Goal: Information Seeking & Learning: Learn about a topic

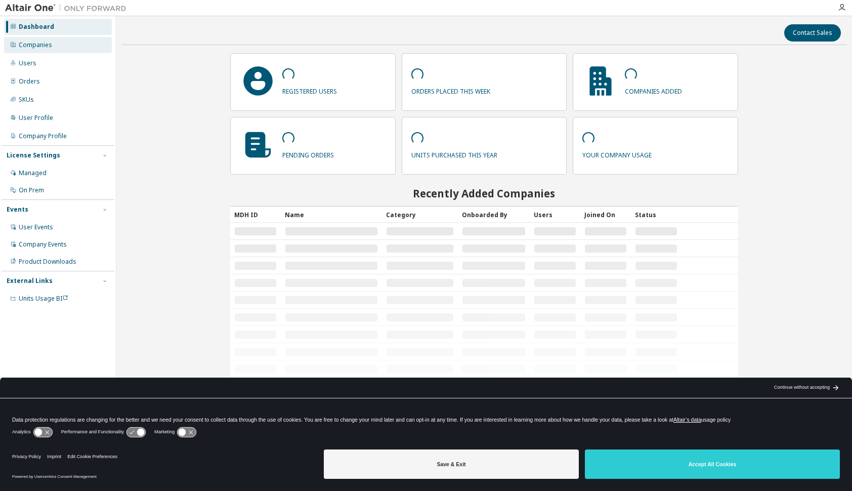
click at [36, 45] on div "Companies" at bounding box center [35, 45] width 33 height 8
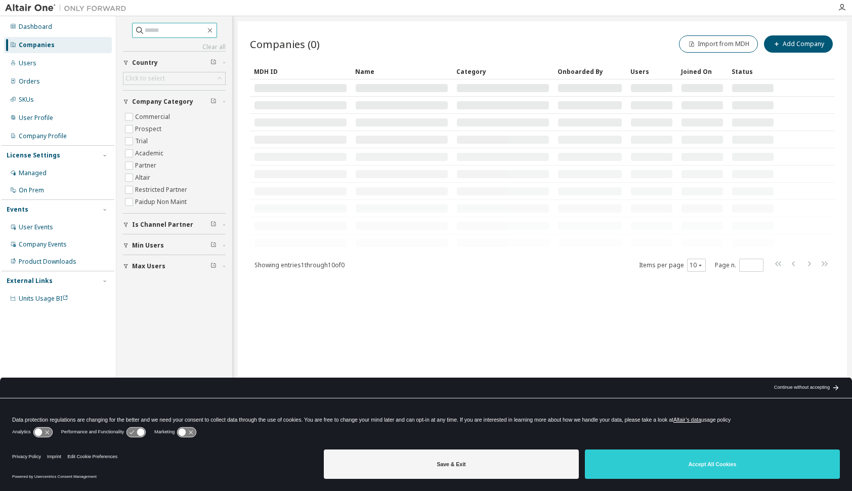
click at [145, 32] on input "text" at bounding box center [175, 30] width 61 height 10
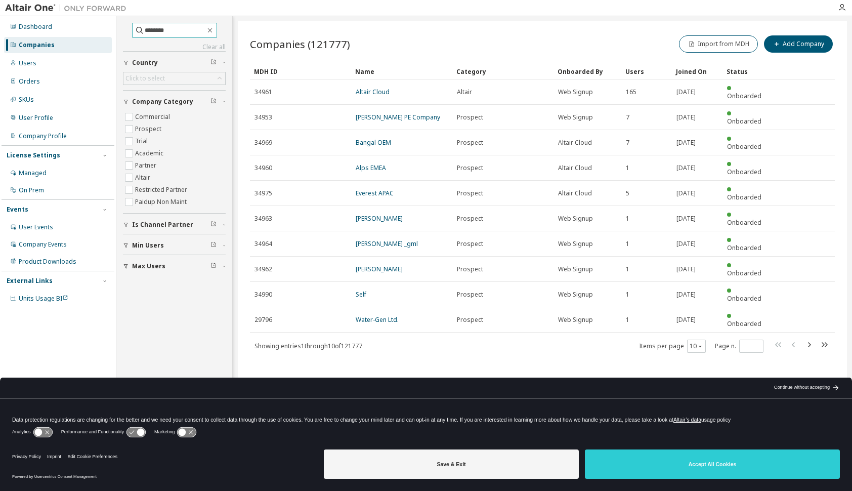
type input "********"
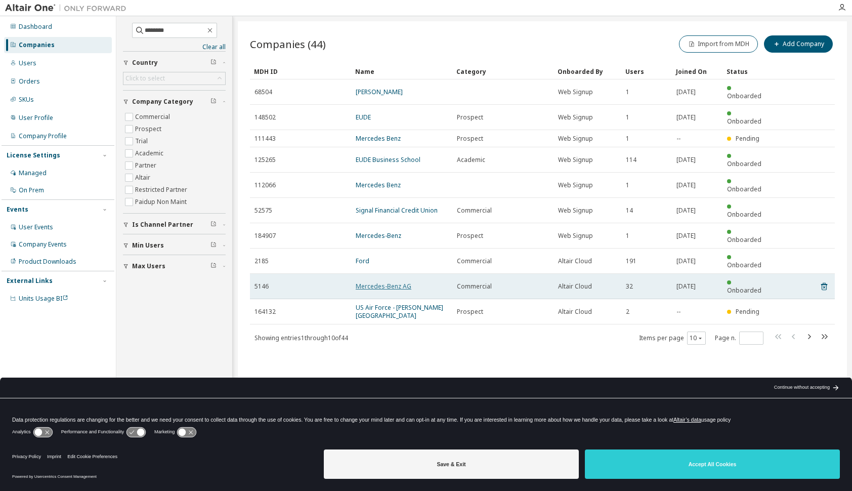
click at [390, 282] on link "Mercedes-Benz AG" at bounding box center [384, 286] width 56 height 9
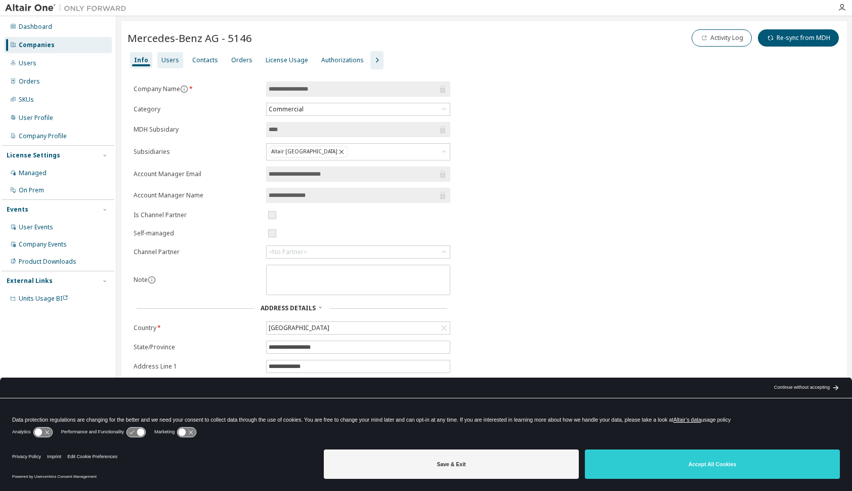
click at [164, 58] on div "Users" at bounding box center [170, 60] width 18 height 8
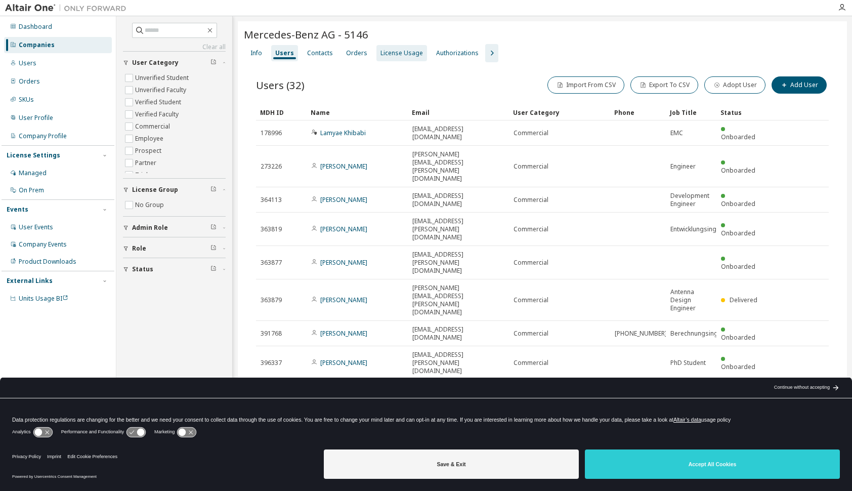
click at [397, 55] on div "License Usage" at bounding box center [402, 53] width 43 height 8
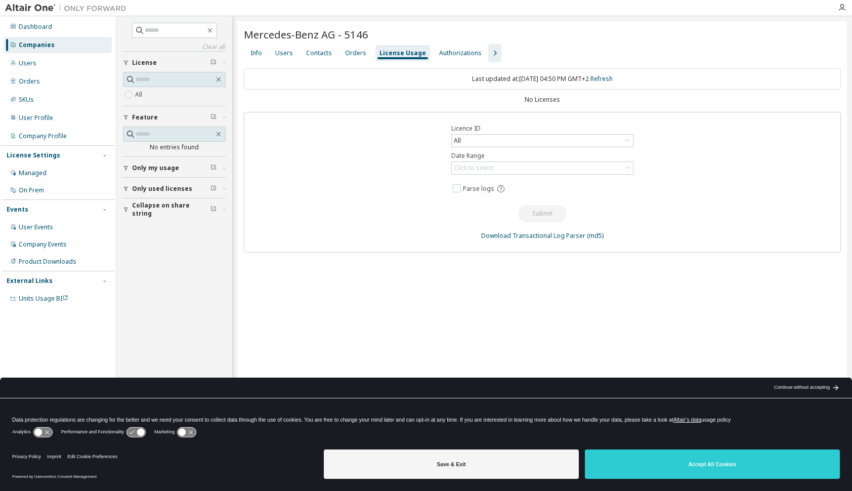
click at [489, 53] on icon "button" at bounding box center [495, 53] width 12 height 12
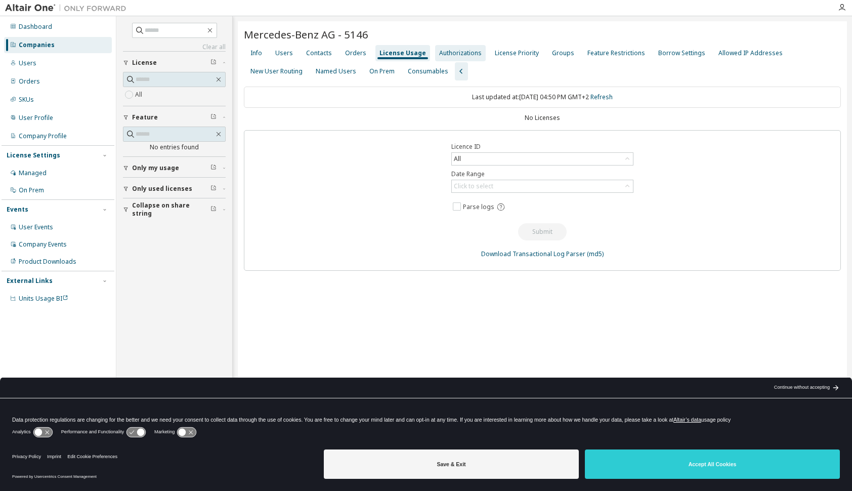
click at [456, 52] on div "Authorizations" at bounding box center [460, 53] width 43 height 8
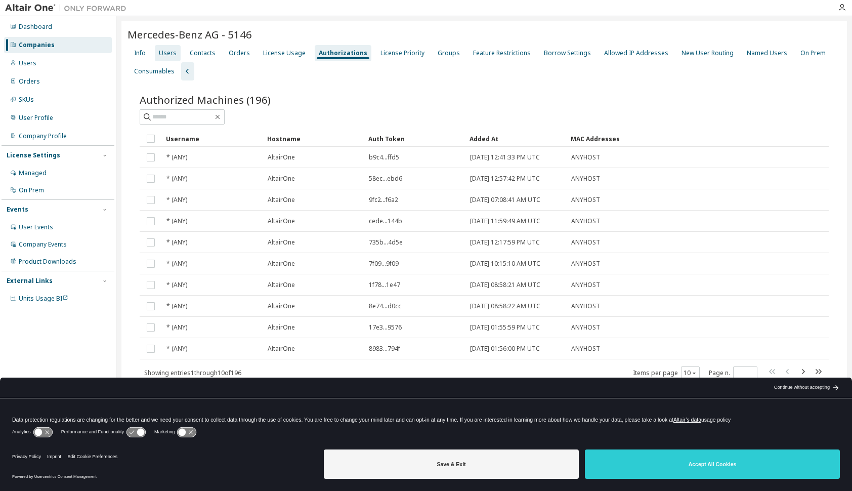
click at [171, 51] on div "Users" at bounding box center [168, 53] width 18 height 8
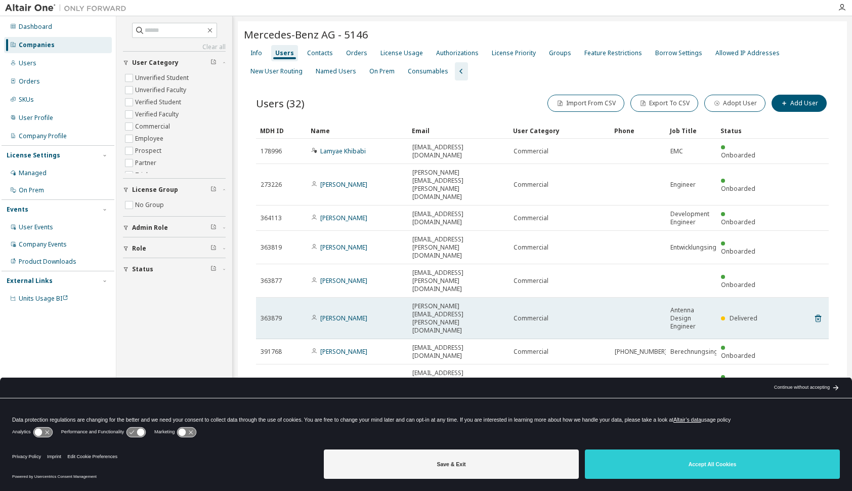
scroll to position [169, 0]
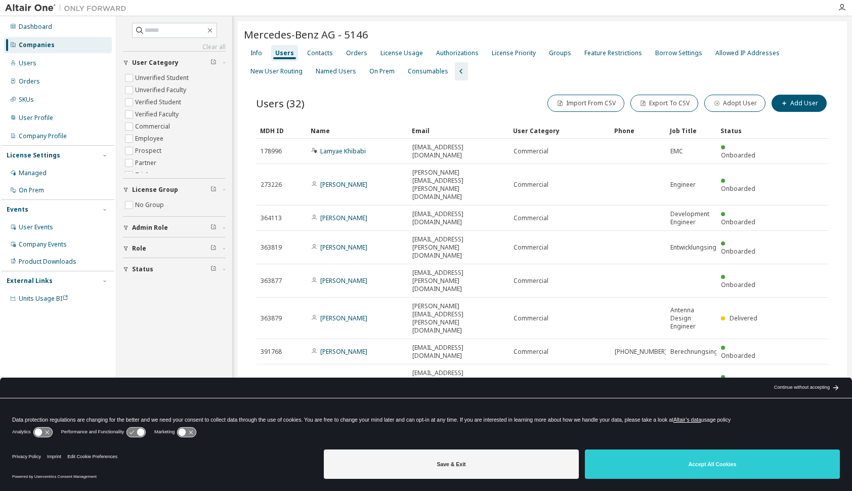
click at [800, 479] on icon "button" at bounding box center [803, 485] width 12 height 12
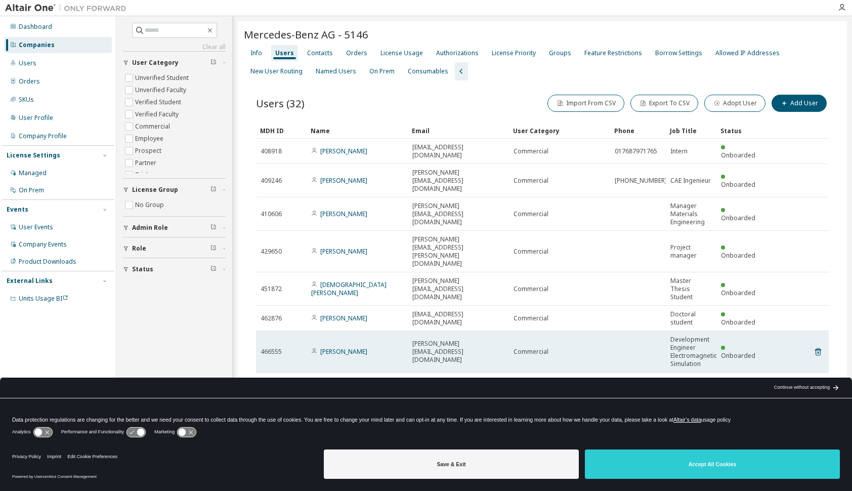
scroll to position [131, 0]
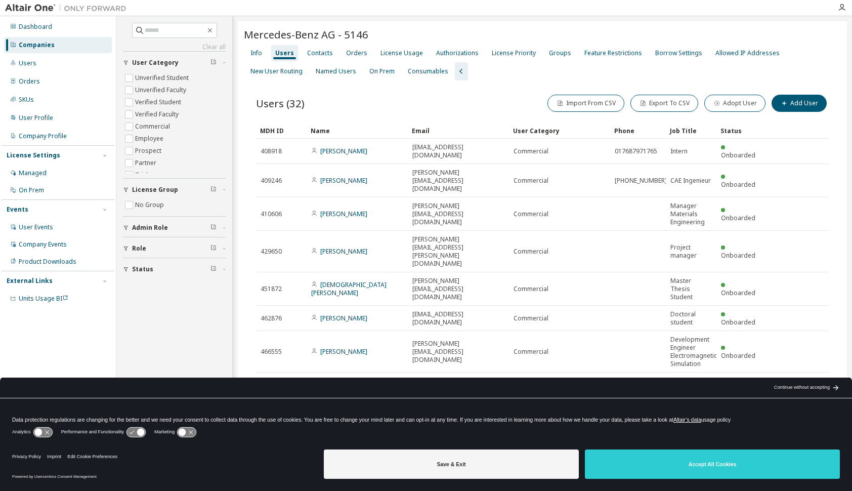
click at [798, 479] on icon "button" at bounding box center [803, 485] width 12 height 12
type input "*"
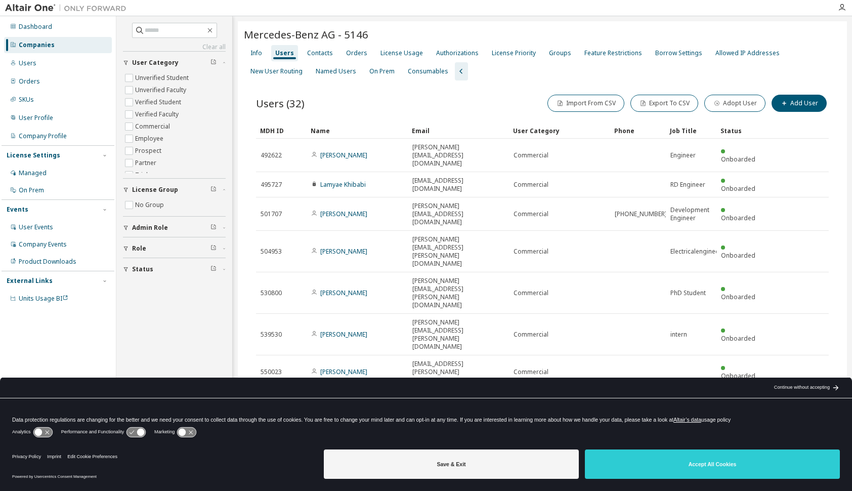
scroll to position [0, 0]
click at [162, 29] on input "text" at bounding box center [175, 30] width 61 height 10
click at [153, 26] on input "text" at bounding box center [175, 30] width 61 height 10
type input "*"
type input "******"
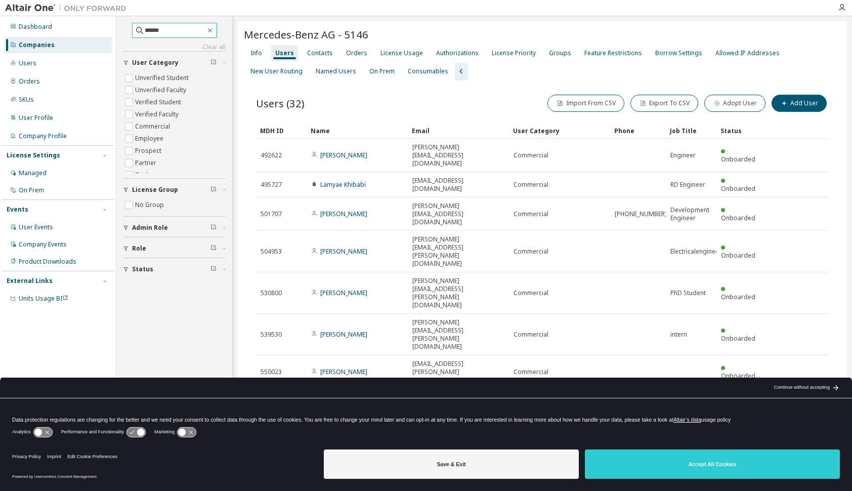
type input "*"
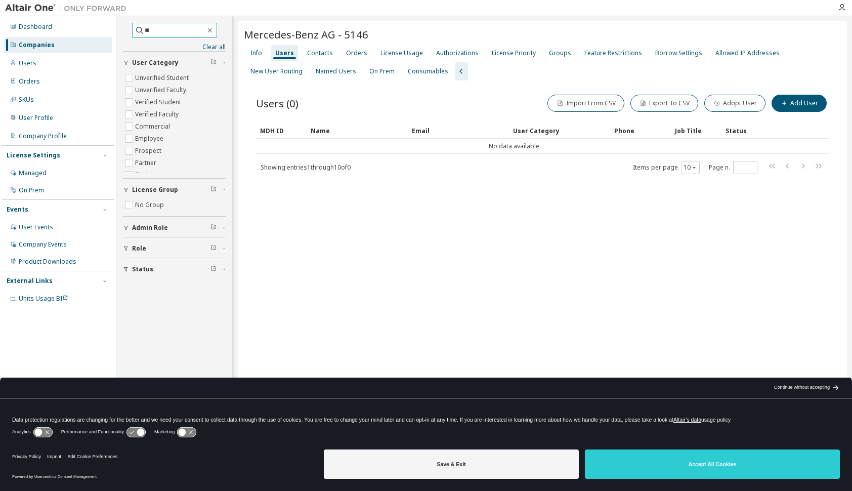
type input "*"
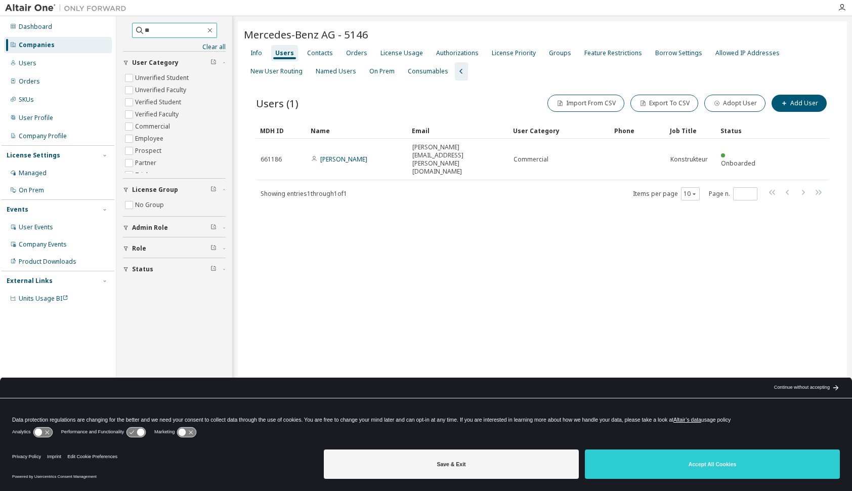
type input "*"
type input "******"
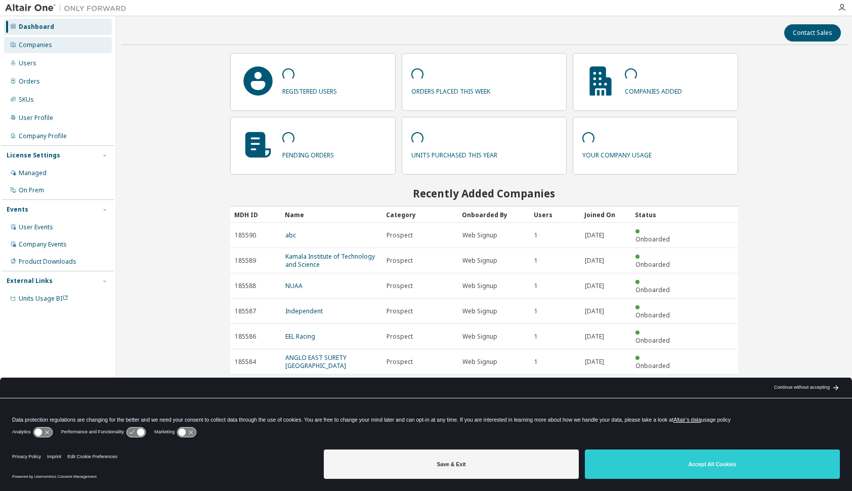
click at [45, 48] on div "Companies" at bounding box center [35, 45] width 33 height 8
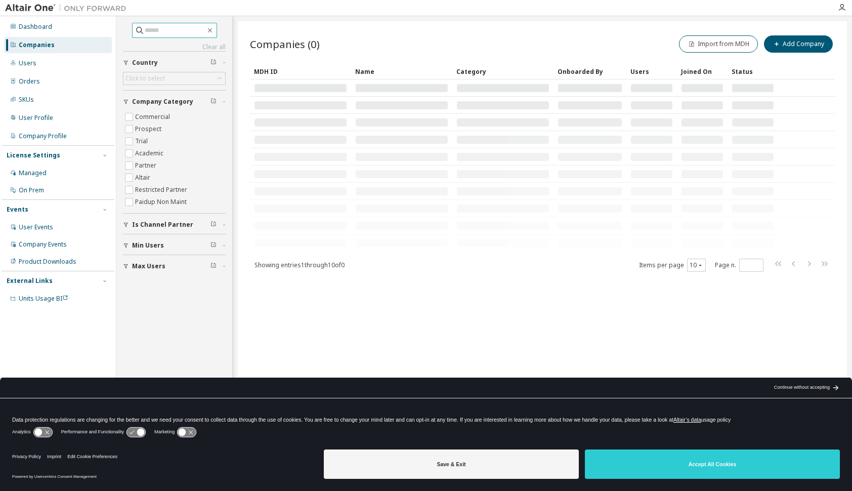
click at [165, 28] on input "text" at bounding box center [175, 30] width 61 height 10
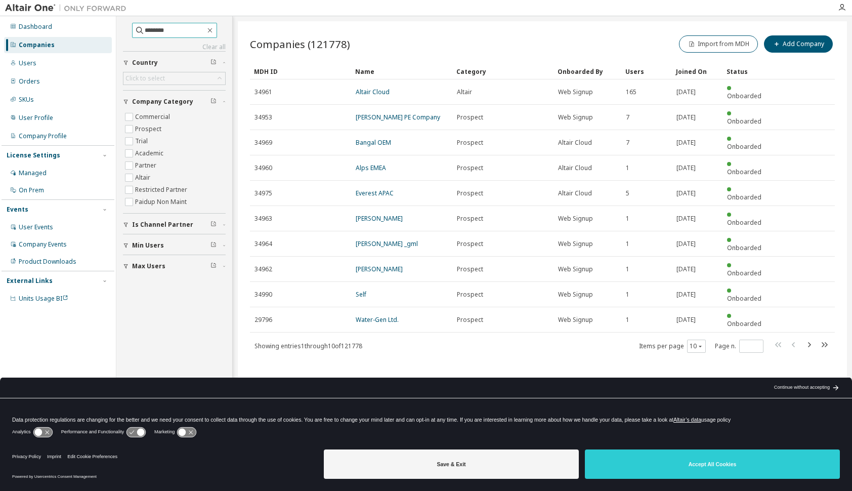
type input "********"
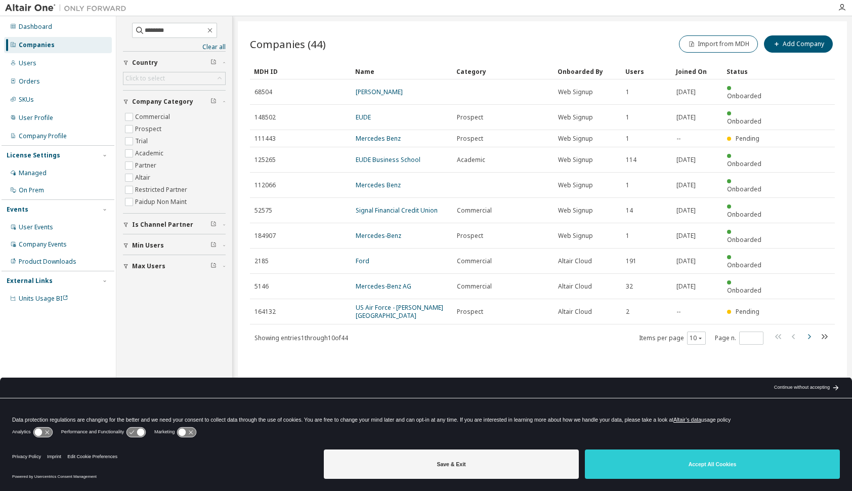
click at [806, 330] on icon "button" at bounding box center [809, 336] width 12 height 12
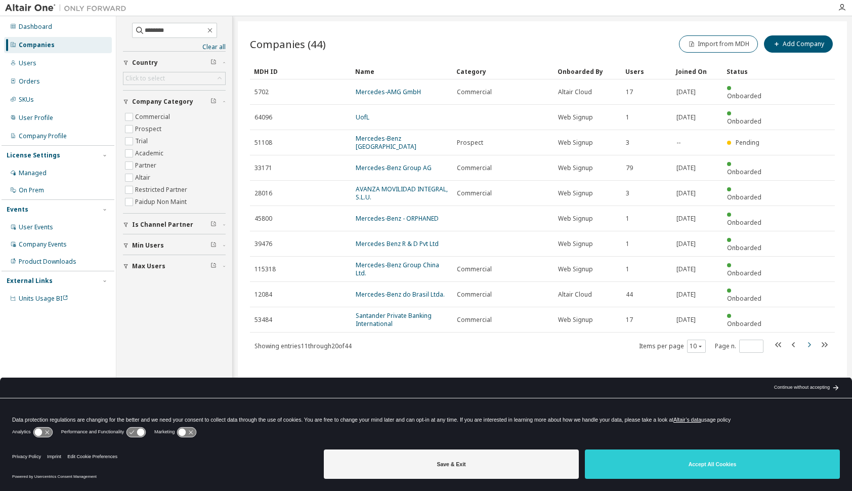
click at [806, 263] on tbody "5702 Mercedes-AMG GmbH Commercial Altair Cloud 17 2020-07-13 Onboarded 64096 Uo…" at bounding box center [542, 205] width 585 height 253
click at [803, 339] on icon "button" at bounding box center [809, 345] width 12 height 12
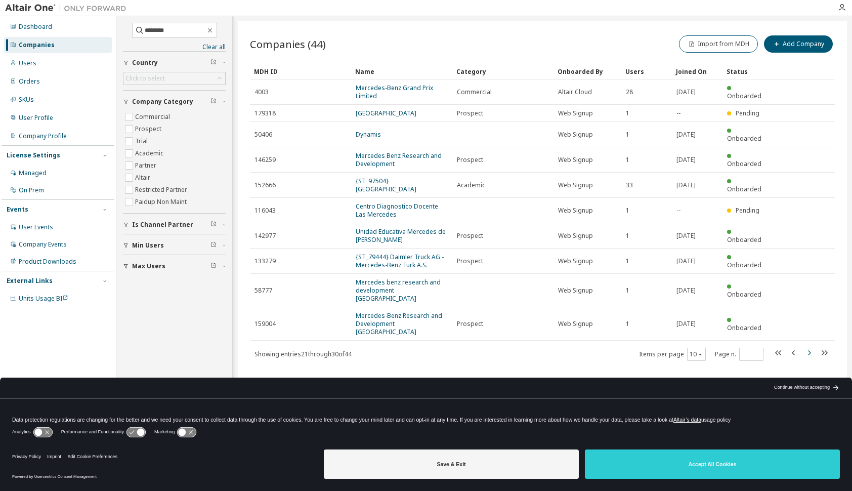
click at [806, 347] on icon "button" at bounding box center [809, 353] width 12 height 12
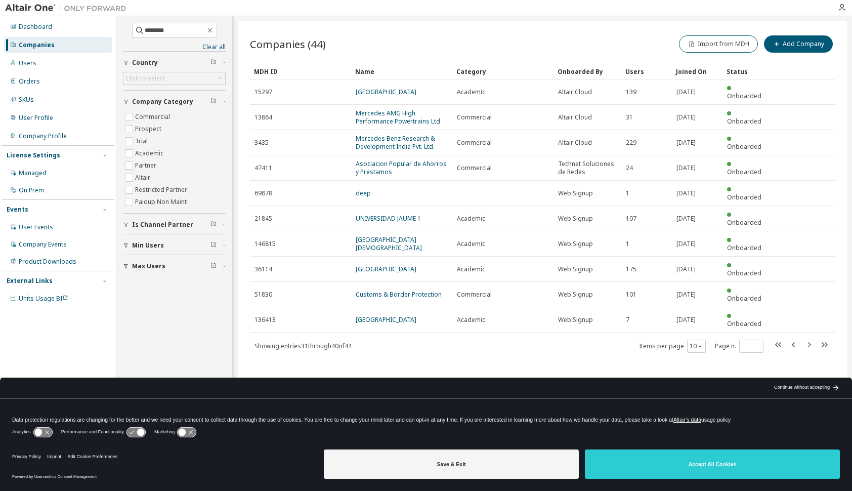
click at [806, 339] on icon "button" at bounding box center [809, 345] width 12 height 12
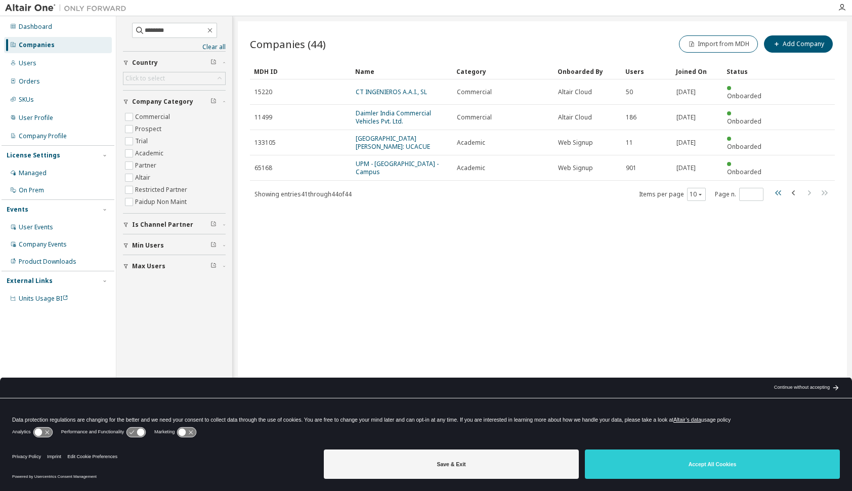
click at [773, 187] on icon "button" at bounding box center [779, 193] width 12 height 12
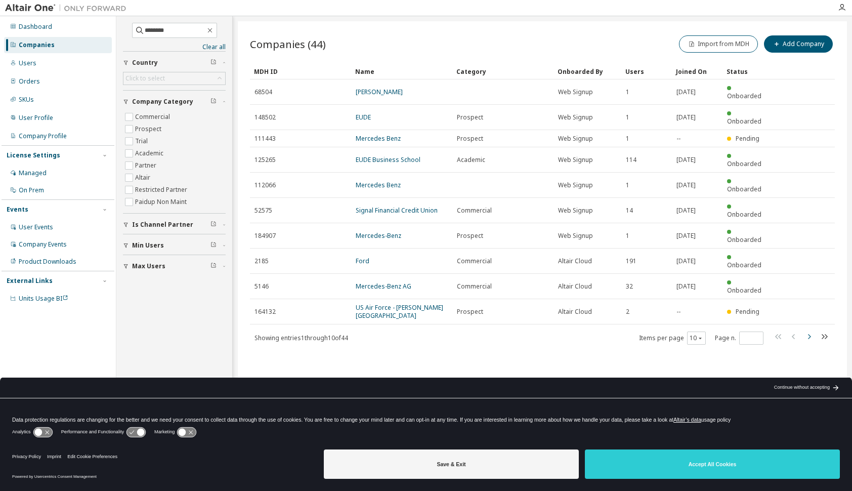
click at [803, 330] on icon "button" at bounding box center [809, 336] width 12 height 12
type input "*"
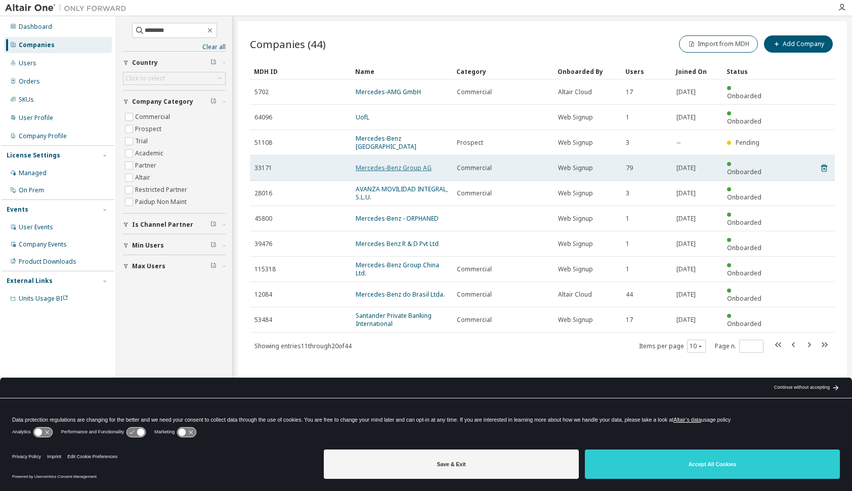
click at [385, 163] on link "Mercedes-Benz Group AG" at bounding box center [394, 167] width 76 height 9
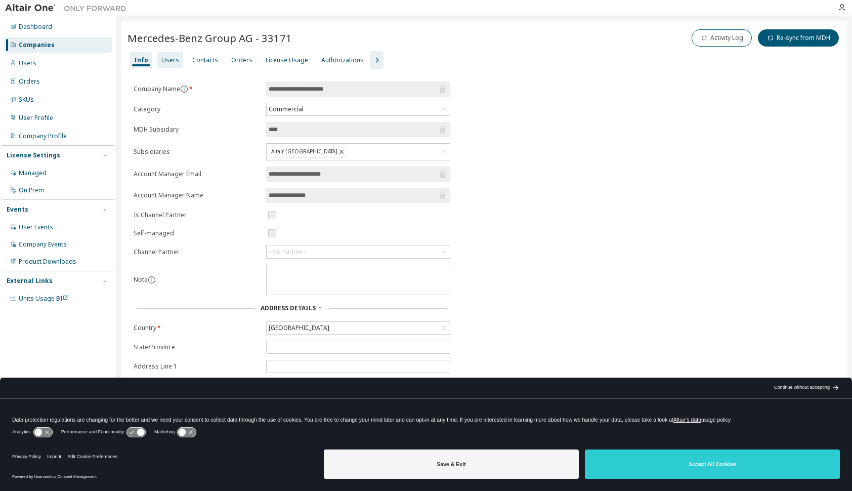
click at [168, 59] on div "Users" at bounding box center [170, 60] width 18 height 8
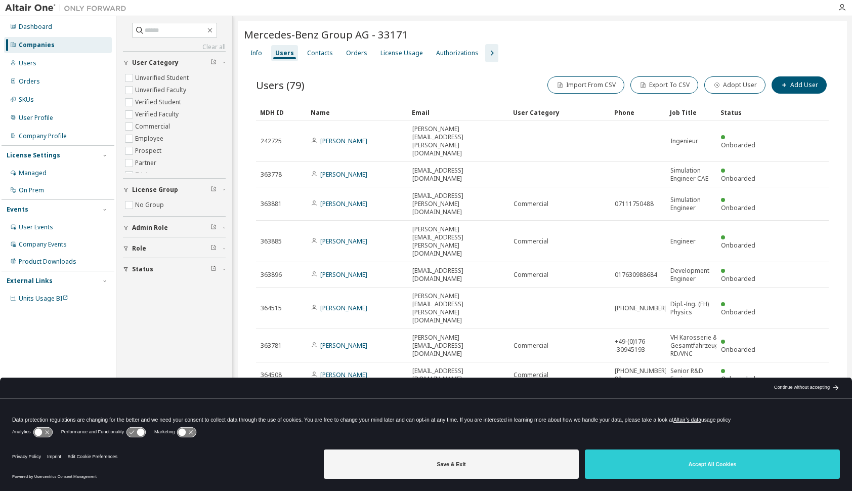
click at [491, 54] on icon "button" at bounding box center [492, 53] width 3 height 5
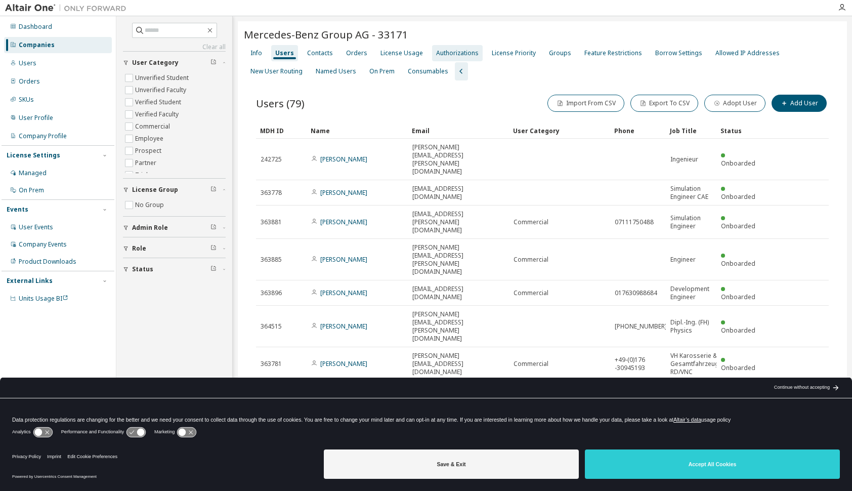
click at [449, 54] on div "Authorizations" at bounding box center [457, 53] width 43 height 8
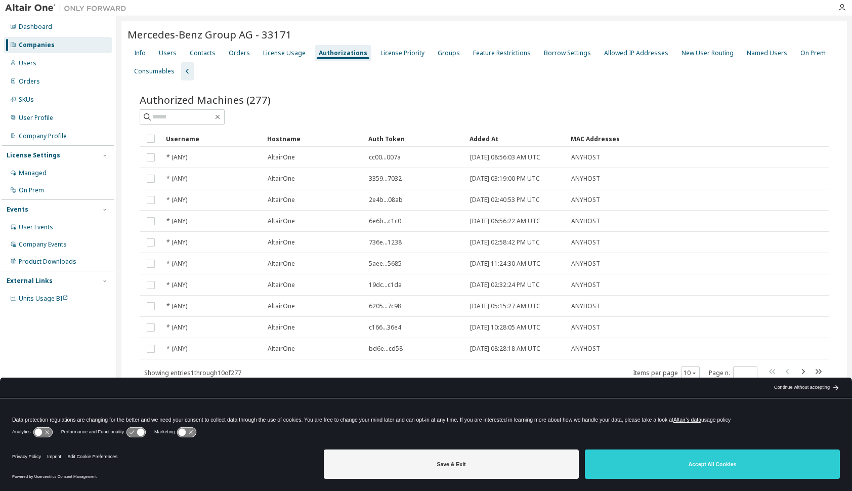
click at [250, 96] on span "Authorized Machines (277)" at bounding box center [205, 100] width 131 height 14
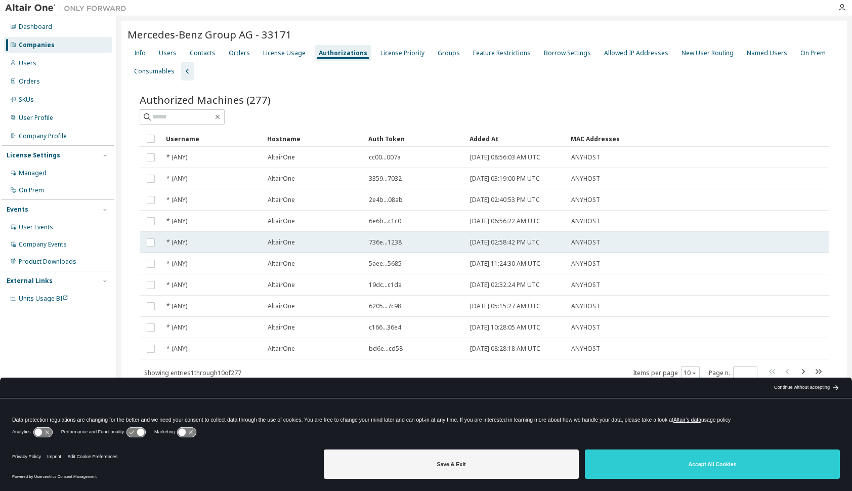
click at [494, 243] on span "2022-07-21 02:58:42 PM UTC" at bounding box center [505, 242] width 70 height 8
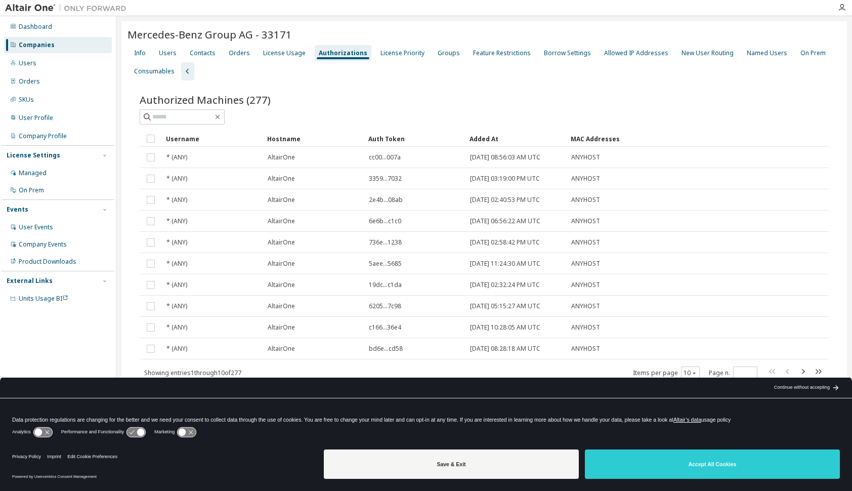
click at [303, 82] on div "Authorized Machines (277) Clear Load Save Save As Field Operator Value Select f…" at bounding box center [485, 243] width 714 height 326
click at [438, 52] on div "Groups" at bounding box center [449, 53] width 22 height 8
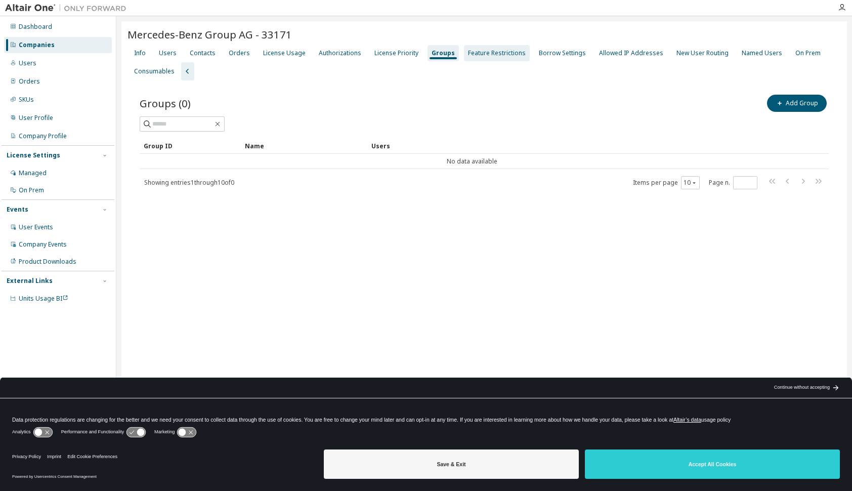
click at [495, 54] on div "Feature Restrictions" at bounding box center [497, 53] width 58 height 8
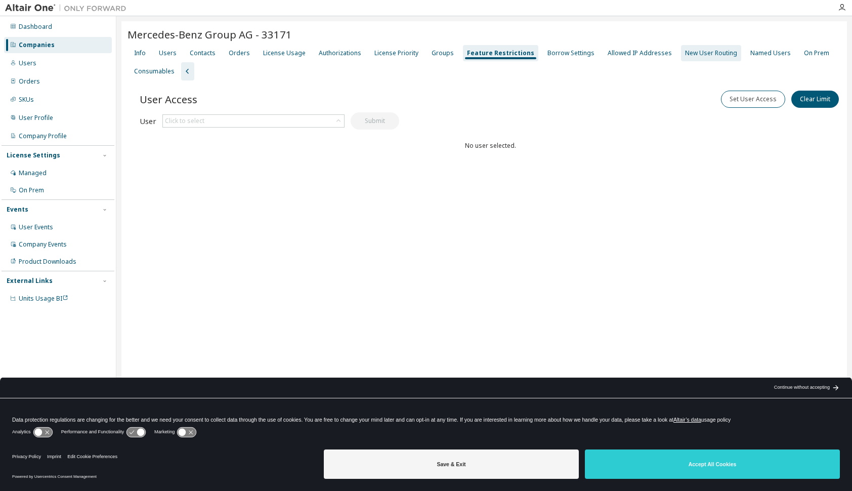
click at [693, 53] on div "New User Routing" at bounding box center [711, 53] width 52 height 8
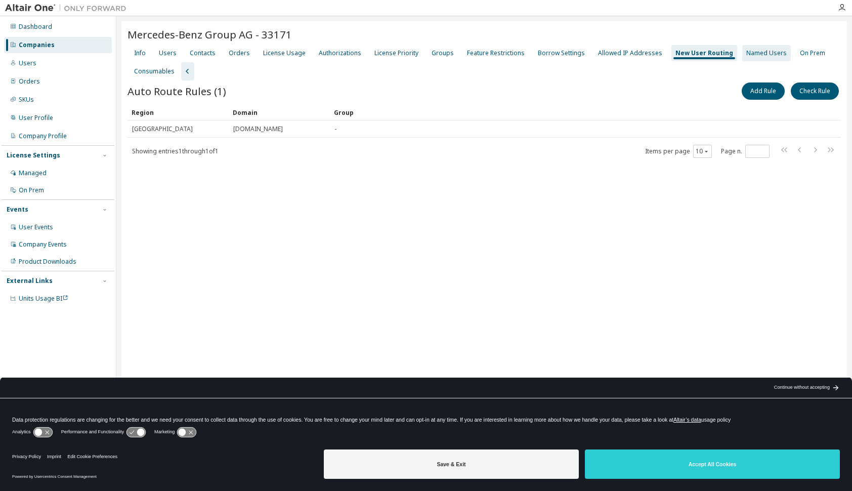
click at [747, 53] on div "Named Users" at bounding box center [767, 53] width 40 height 8
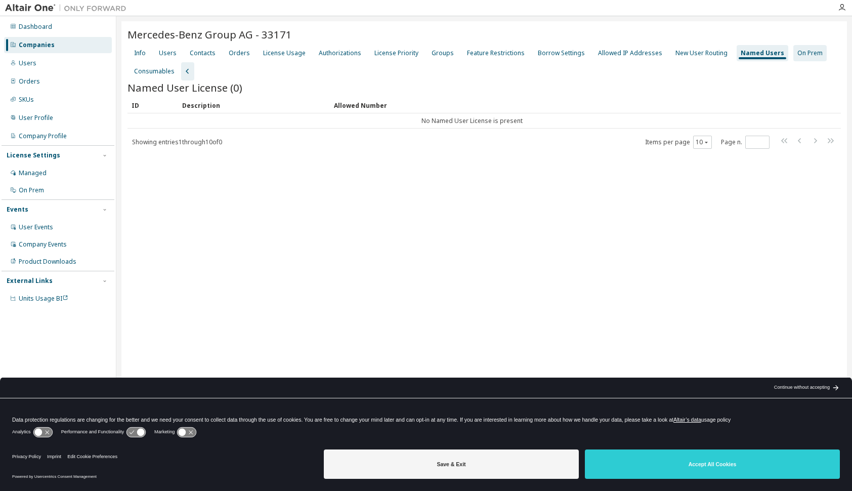
click at [798, 51] on div "On Prem" at bounding box center [810, 53] width 25 height 8
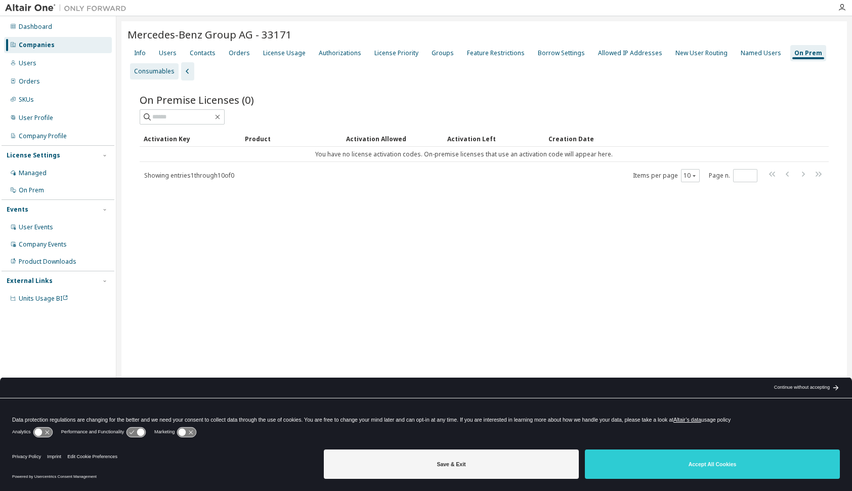
click at [158, 69] on div "Consumables" at bounding box center [154, 71] width 40 height 8
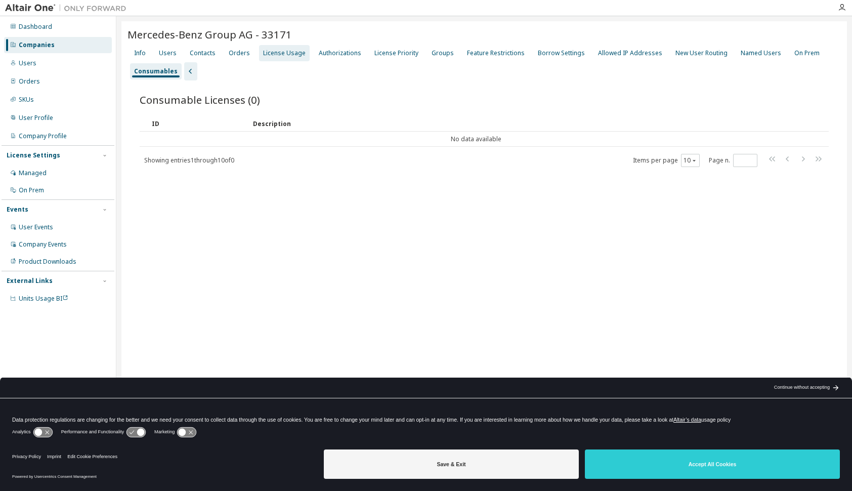
click at [281, 53] on div "License Usage" at bounding box center [284, 53] width 43 height 8
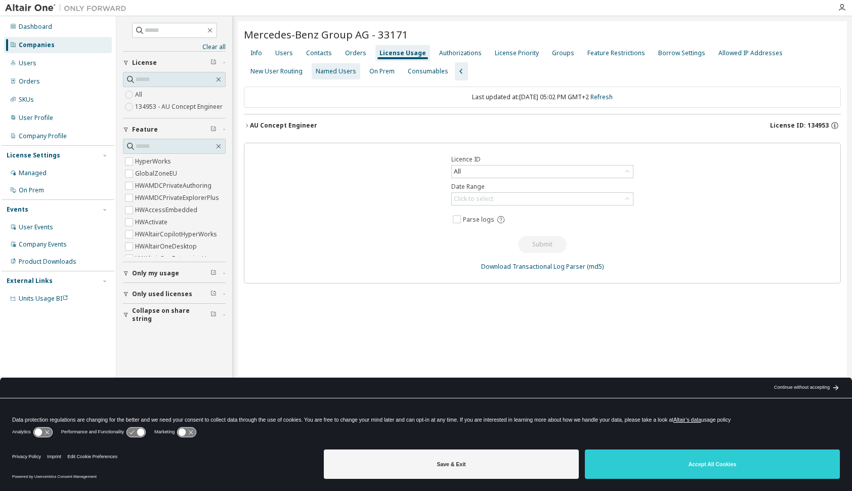
click at [316, 69] on div "Named Users" at bounding box center [336, 71] width 40 height 8
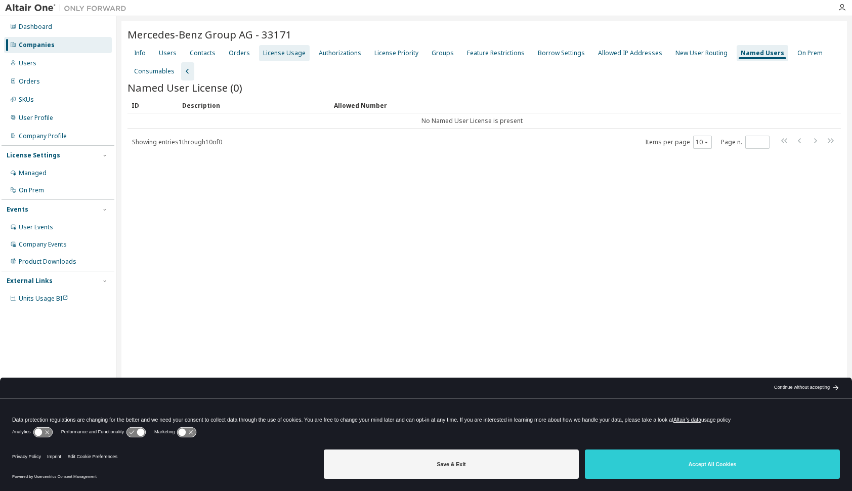
click at [282, 51] on div "License Usage" at bounding box center [284, 53] width 43 height 8
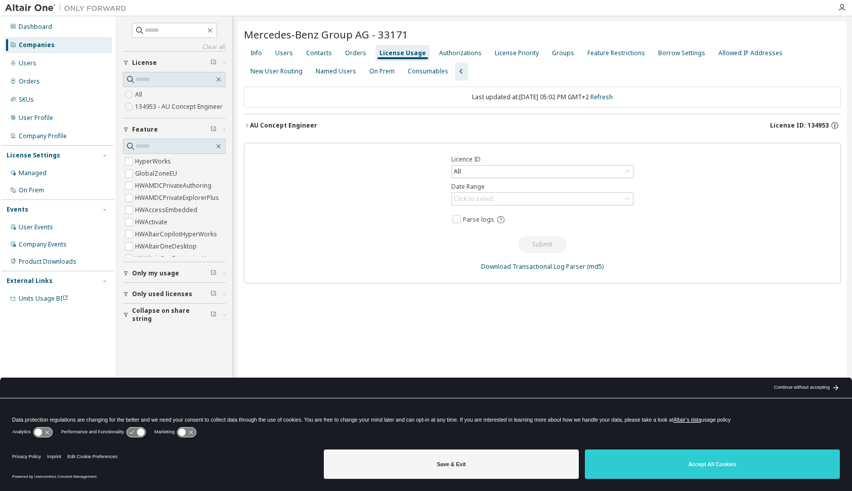
click at [247, 125] on icon "button" at bounding box center [247, 125] width 2 height 4
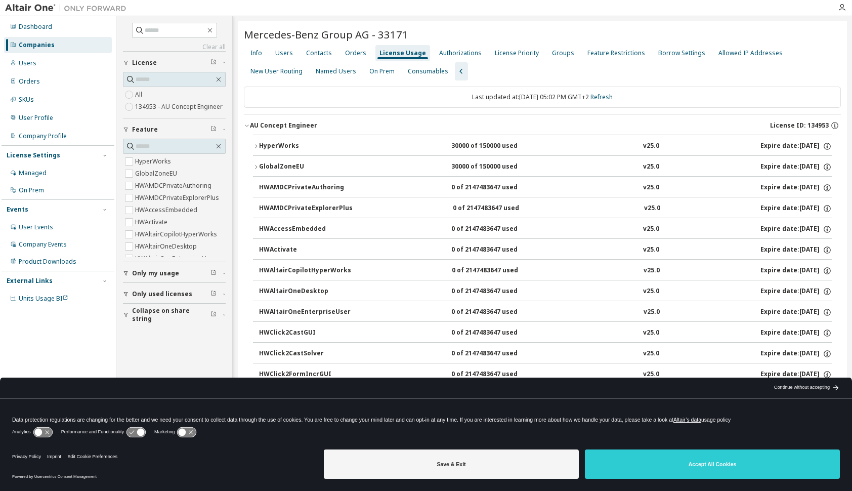
click at [247, 125] on icon "button" at bounding box center [247, 125] width 6 height 6
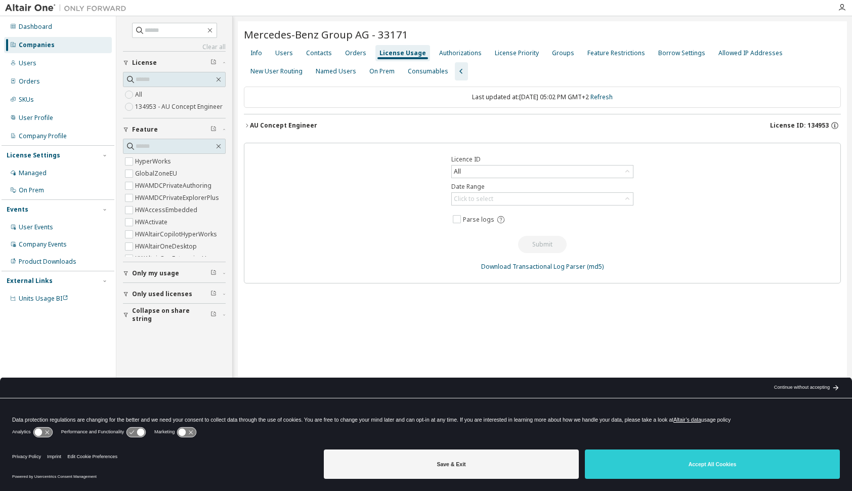
click at [180, 293] on span "Only used licenses" at bounding box center [162, 294] width 60 height 8
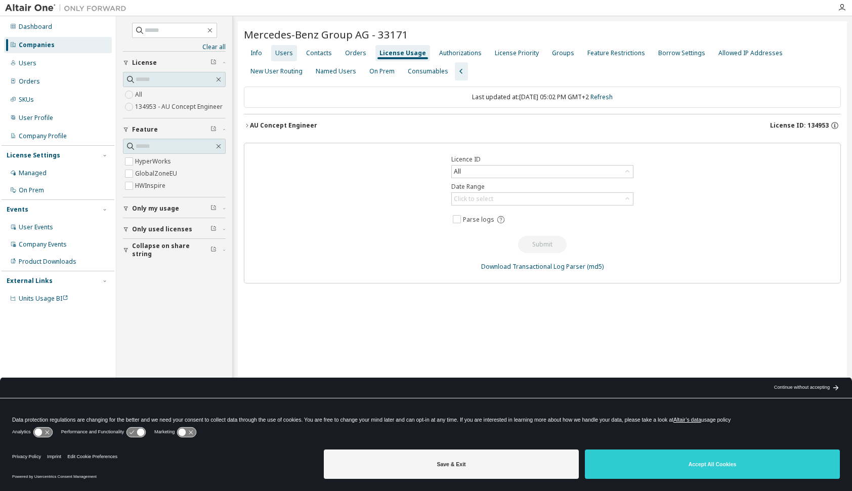
click at [283, 54] on div "Users" at bounding box center [284, 53] width 18 height 8
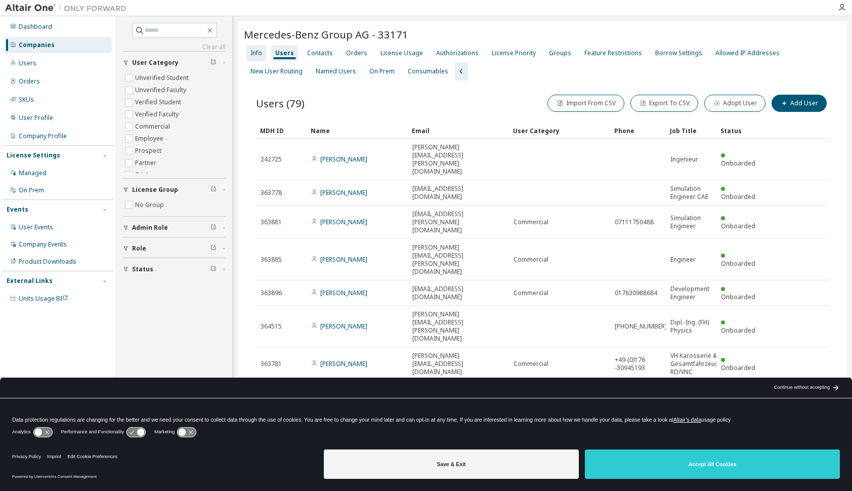
click at [256, 53] on div "Info" at bounding box center [257, 53] width 12 height 8
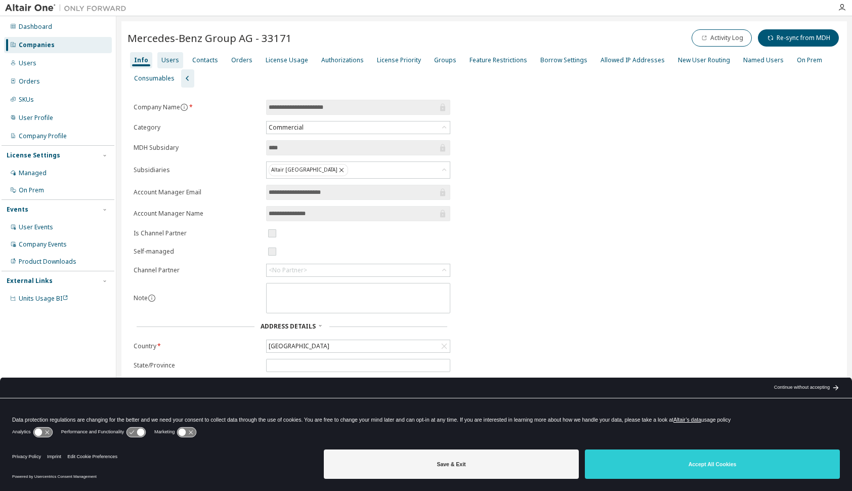
click at [171, 60] on div "Users" at bounding box center [170, 60] width 18 height 8
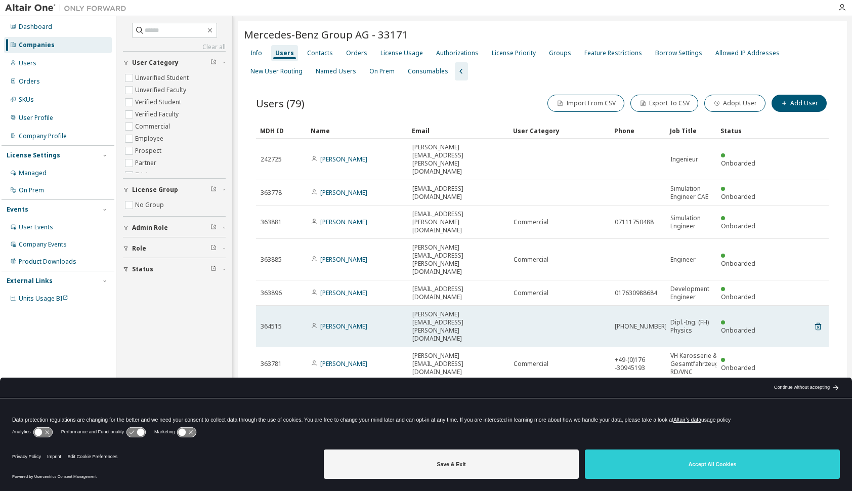
scroll to position [81, 0]
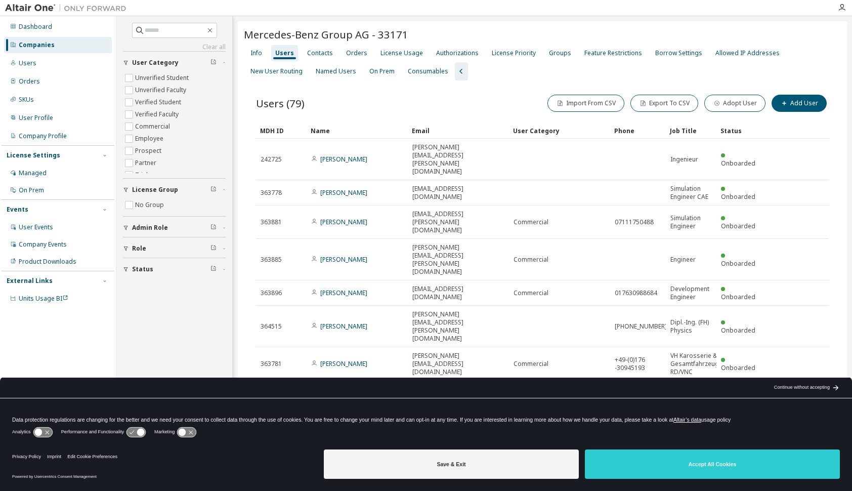
click at [798, 479] on icon "button" at bounding box center [803, 485] width 12 height 12
type input "*"
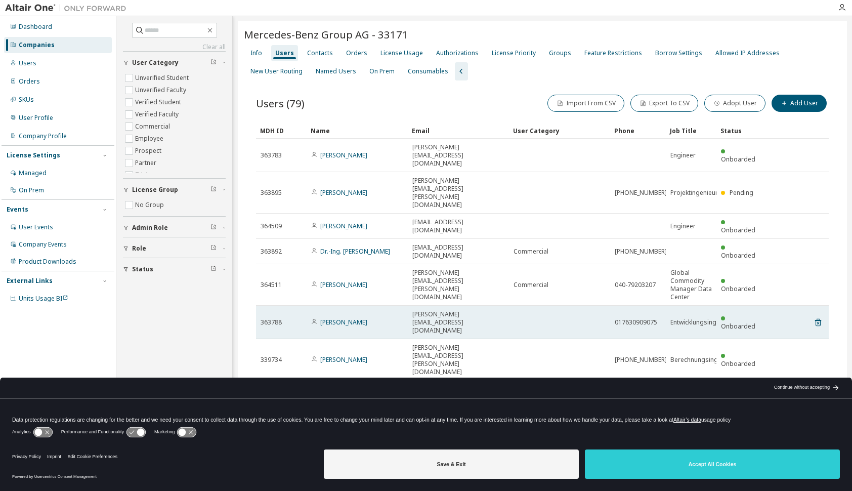
scroll to position [56, 0]
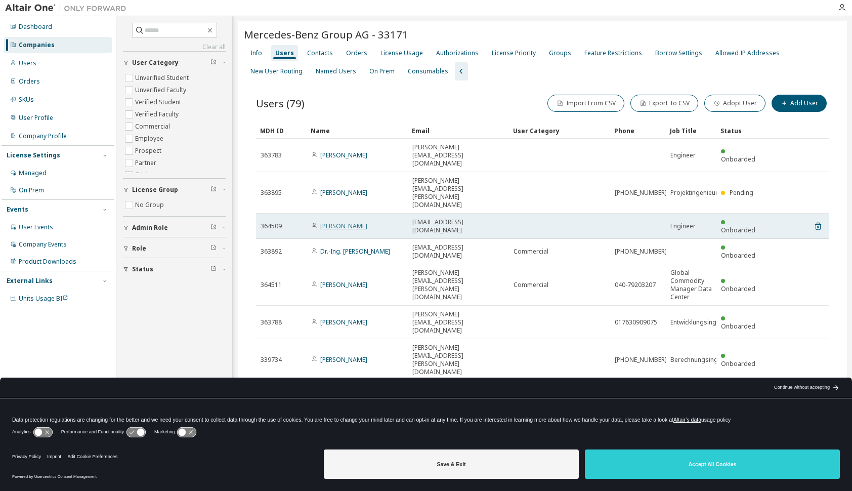
click at [342, 222] on link "Peng Qian" at bounding box center [343, 226] width 47 height 9
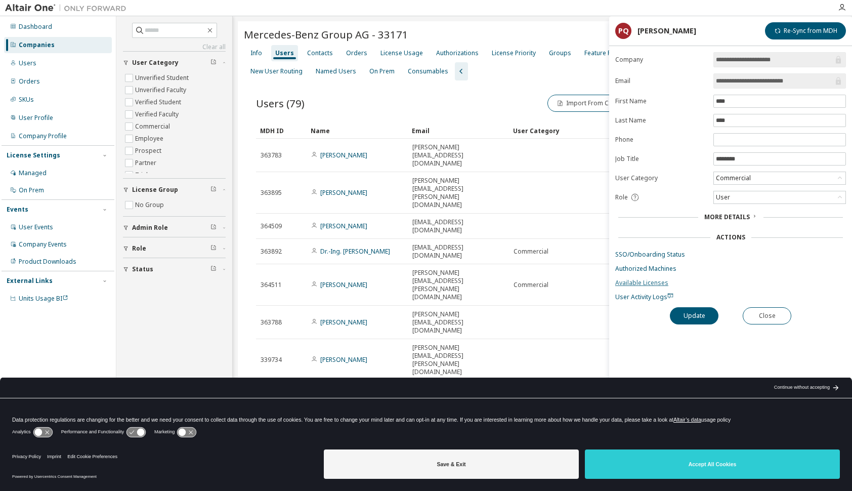
click at [638, 279] on link "Available Licenses" at bounding box center [730, 283] width 231 height 8
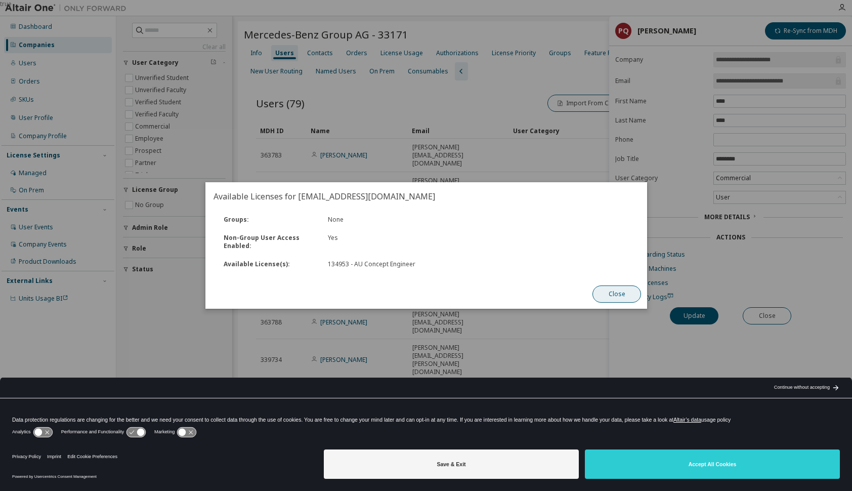
click at [615, 301] on button "Close" at bounding box center [617, 293] width 49 height 17
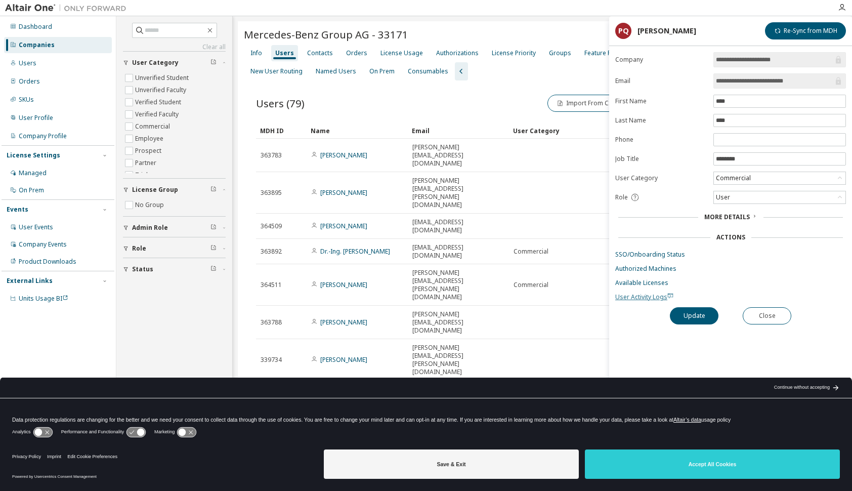
click at [637, 293] on span "User Activity Logs" at bounding box center [644, 297] width 58 height 9
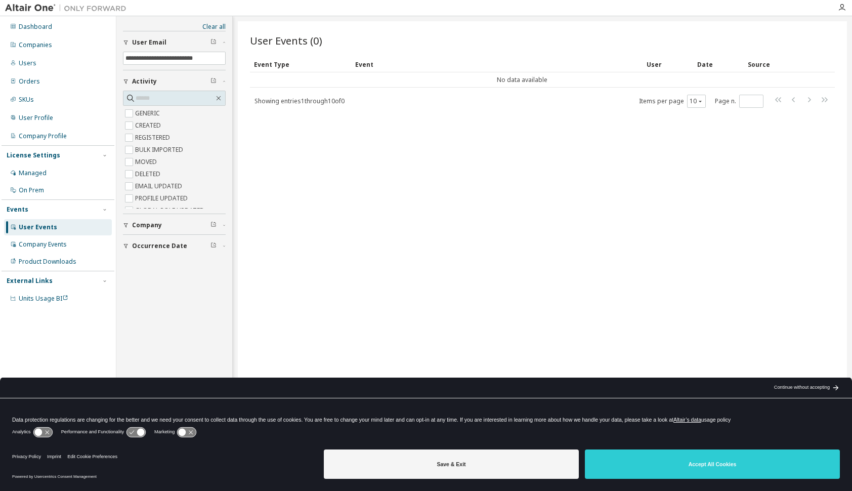
click at [491, 457] on button "Save & Exit" at bounding box center [451, 463] width 255 height 29
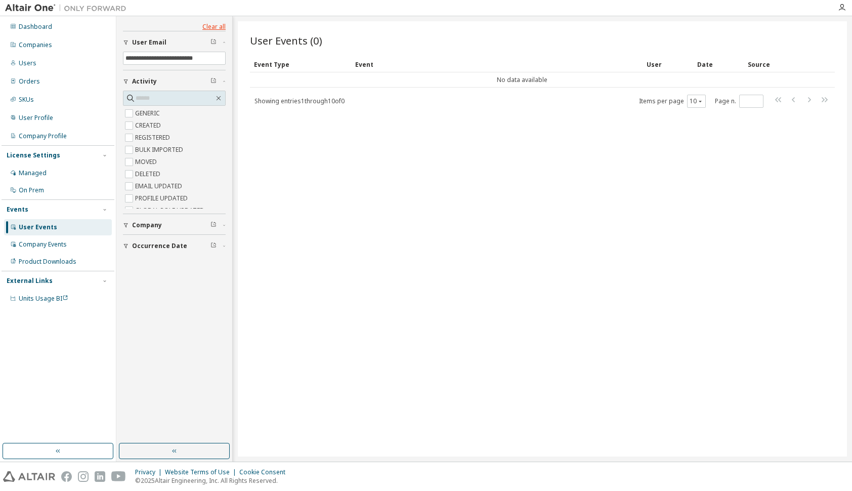
click at [217, 25] on link "Clear all" at bounding box center [174, 27] width 103 height 8
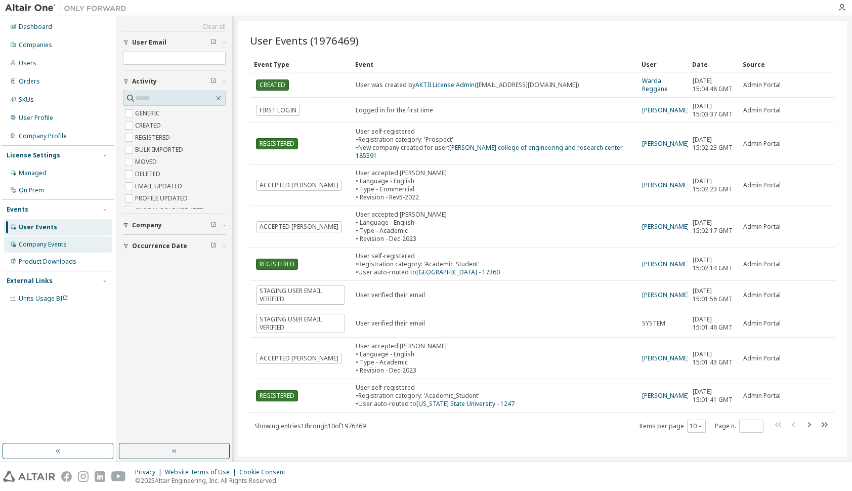
click at [32, 245] on div "Company Events" at bounding box center [43, 244] width 48 height 8
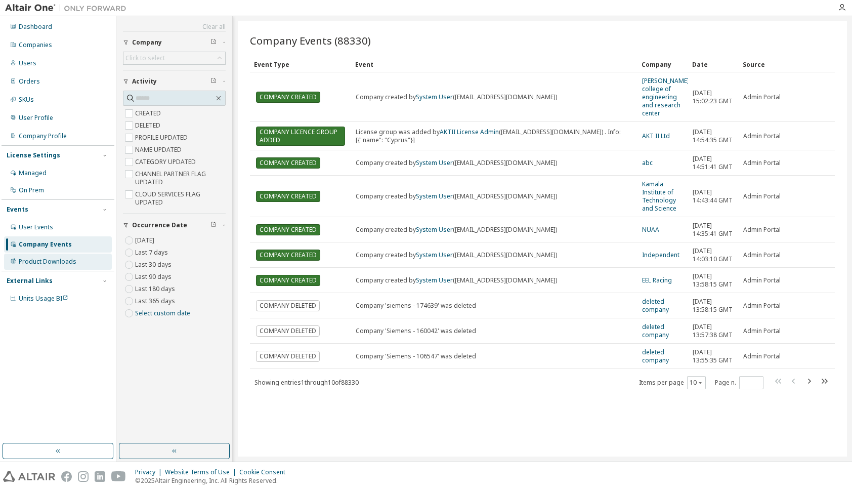
click at [51, 262] on div "Product Downloads" at bounding box center [48, 262] width 58 height 8
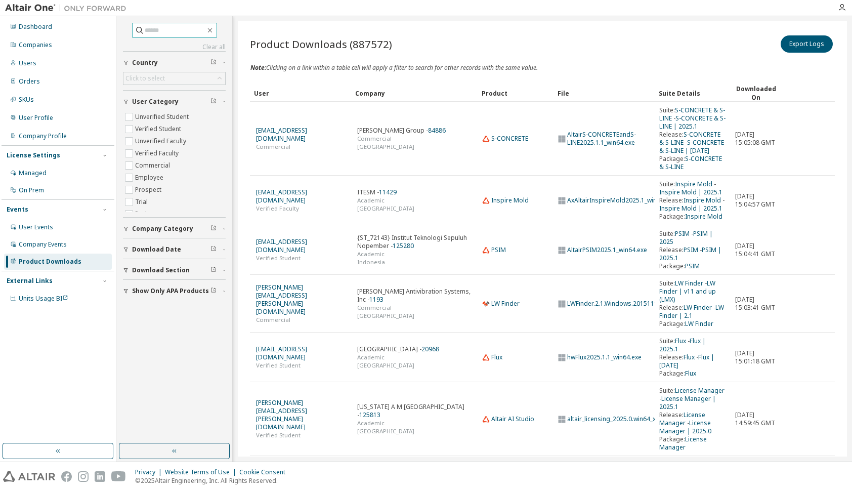
click at [172, 29] on input "text" at bounding box center [175, 30] width 61 height 10
type input "********"
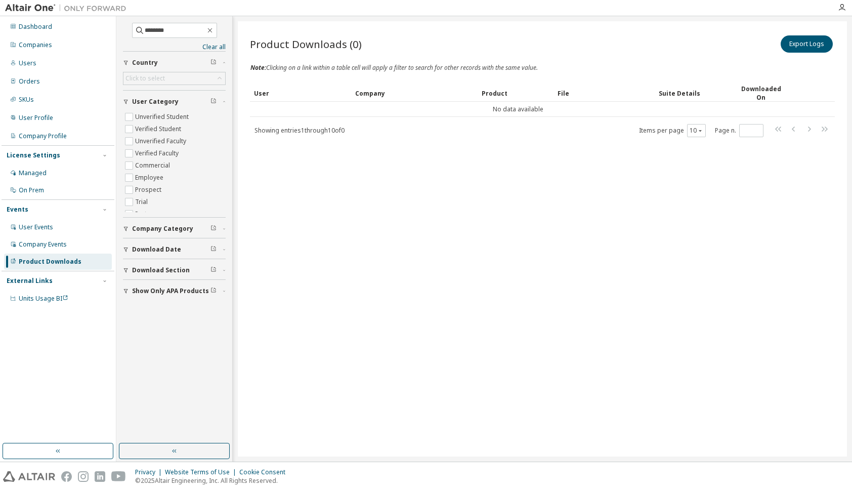
click at [179, 229] on span "Company Category" at bounding box center [162, 229] width 61 height 8
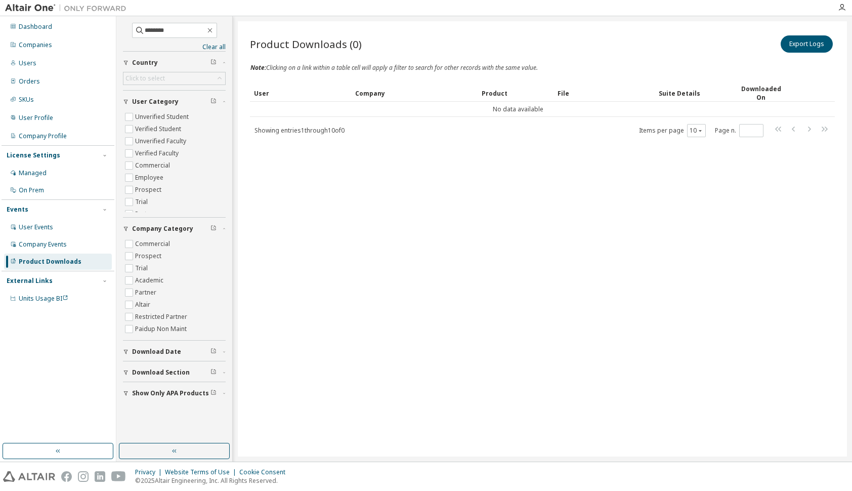
click at [179, 229] on span "Company Category" at bounding box center [162, 229] width 61 height 8
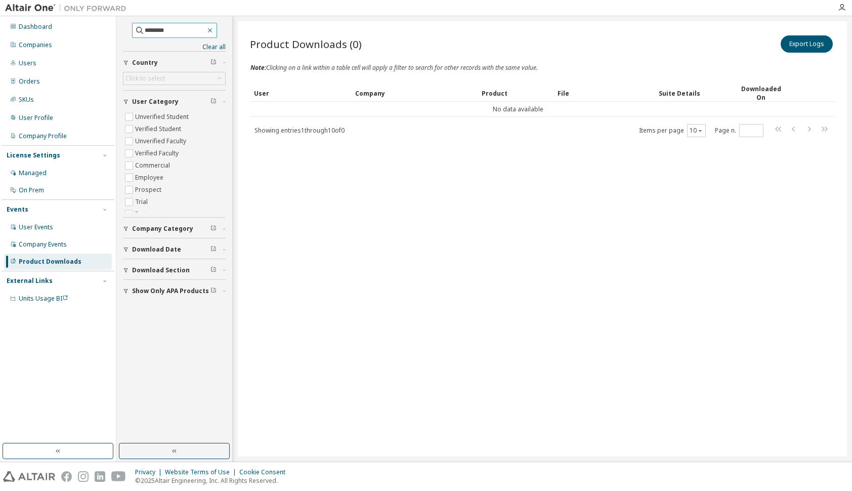
click at [214, 29] on icon "button" at bounding box center [210, 30] width 8 height 8
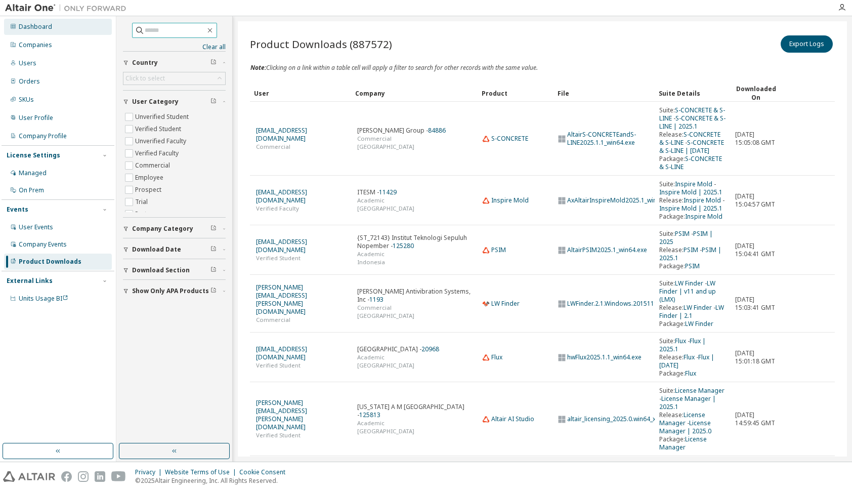
click at [41, 25] on div "Dashboard" at bounding box center [35, 27] width 33 height 8
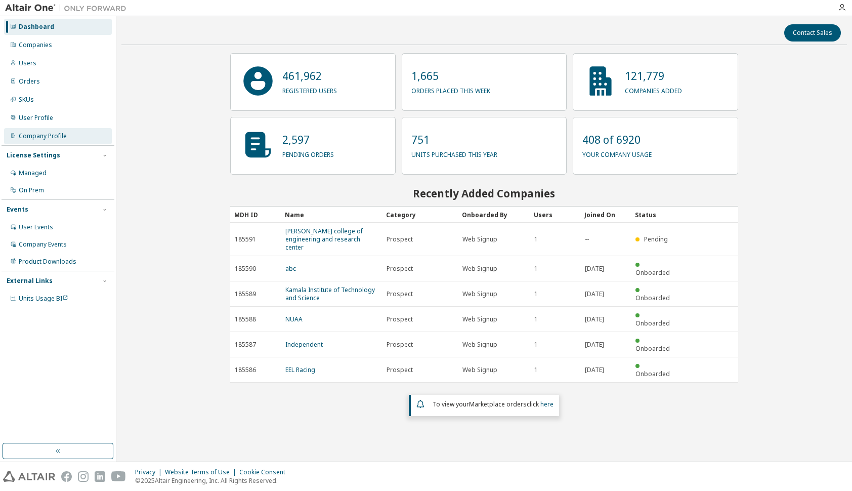
click at [45, 135] on div "Company Profile" at bounding box center [43, 136] width 48 height 8
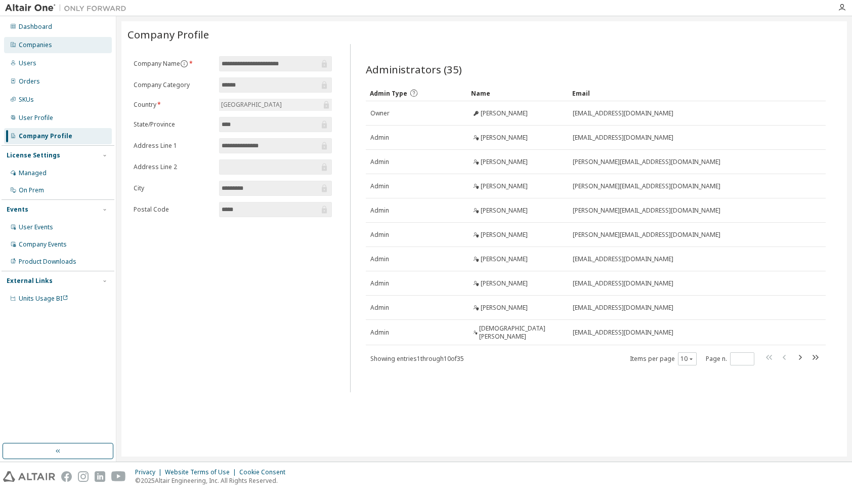
click at [36, 45] on div "Companies" at bounding box center [35, 45] width 33 height 8
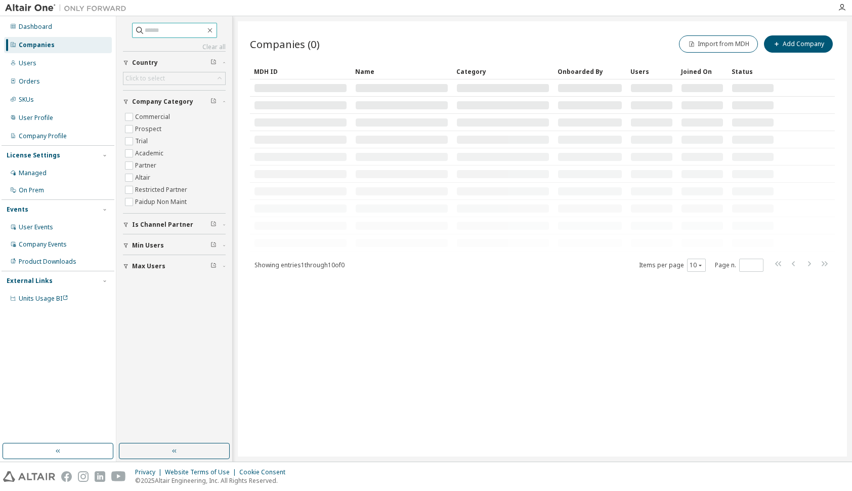
click at [167, 29] on input "text" at bounding box center [175, 30] width 61 height 10
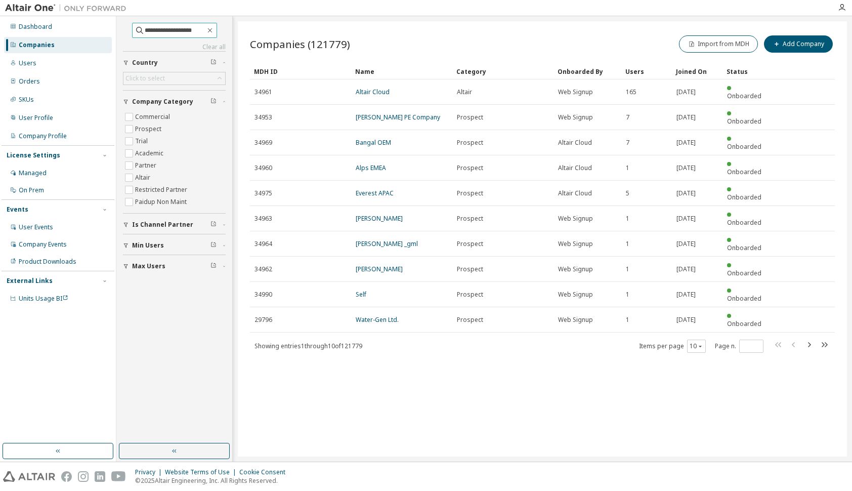
type input "**********"
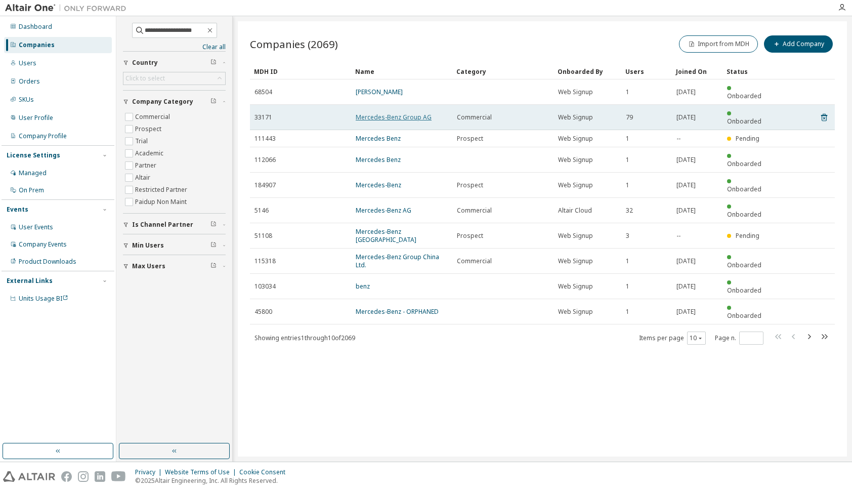
click at [404, 113] on link "Mercedes-Benz Group AG" at bounding box center [394, 117] width 76 height 9
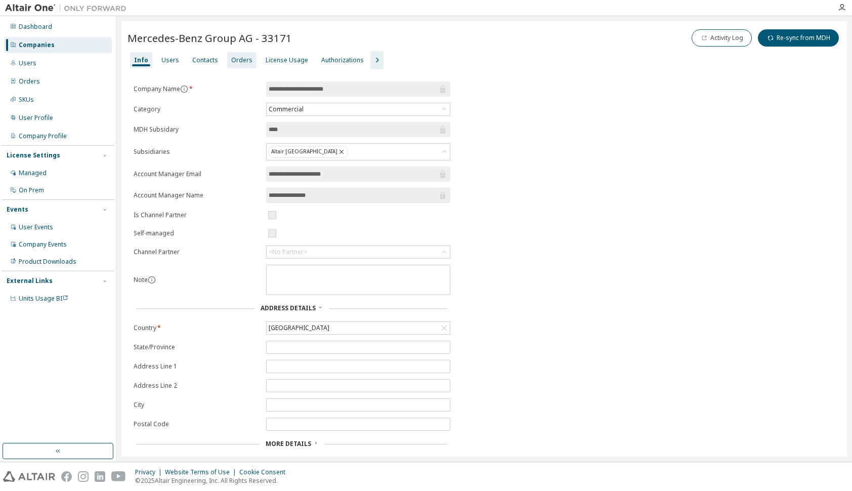
click at [237, 59] on div "Orders" at bounding box center [241, 60] width 21 height 8
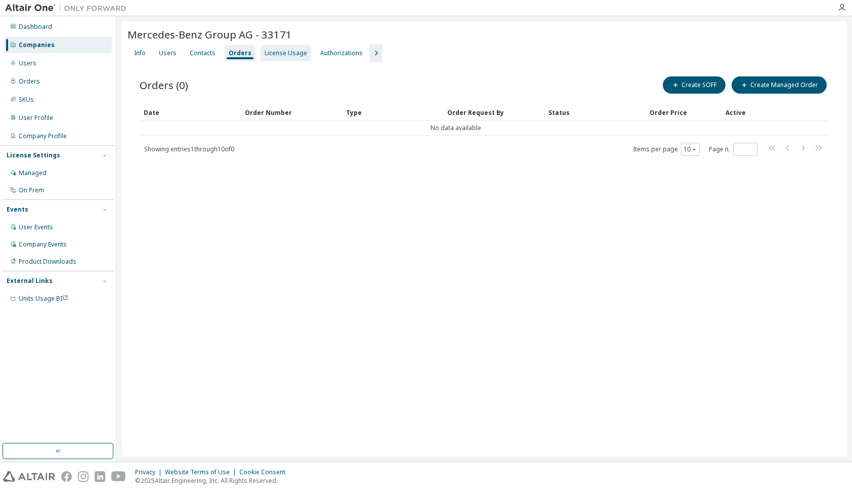
click at [276, 53] on div "License Usage" at bounding box center [286, 53] width 43 height 8
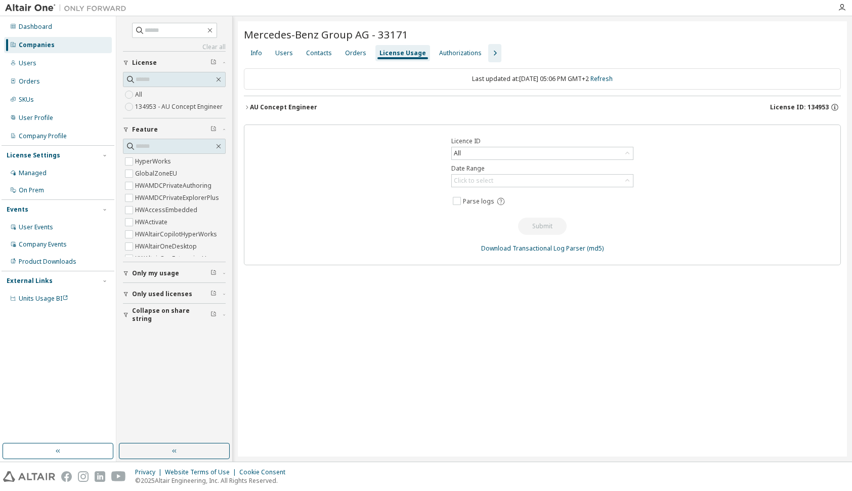
click at [249, 105] on icon "button" at bounding box center [247, 107] width 6 height 6
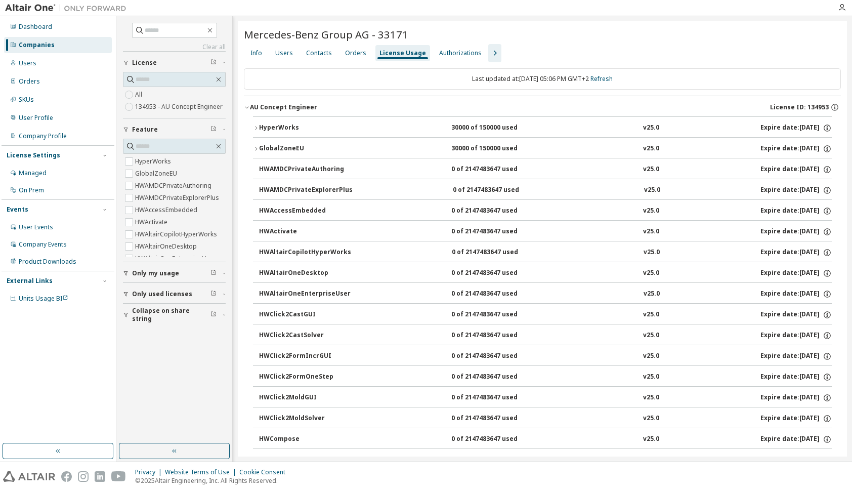
click at [249, 105] on icon "button" at bounding box center [247, 107] width 6 height 6
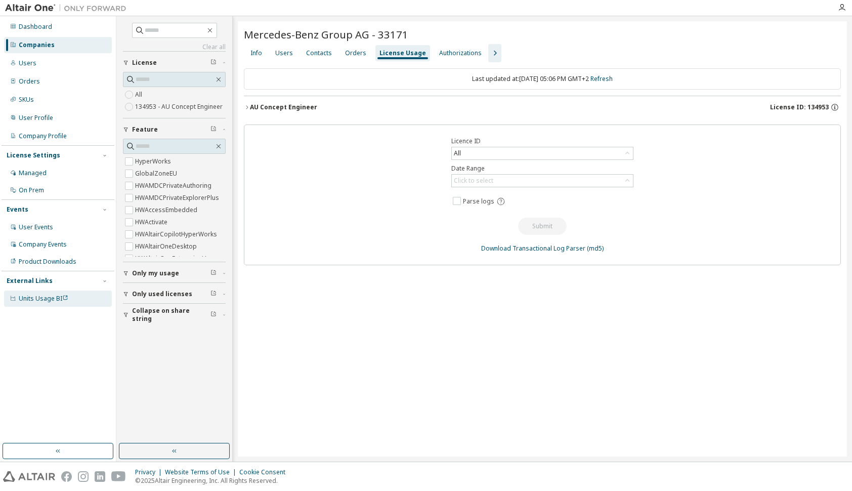
click at [41, 299] on span "Units Usage BI" at bounding box center [44, 298] width 50 height 9
click at [507, 151] on div "All" at bounding box center [542, 153] width 181 height 12
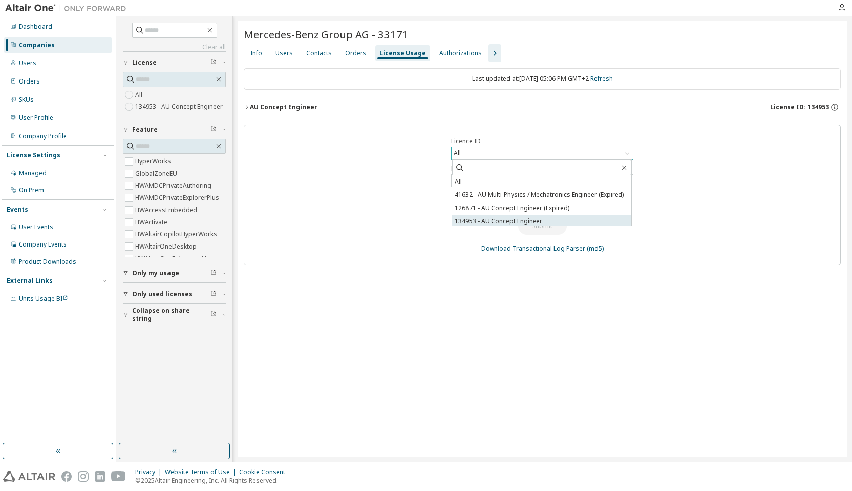
click at [528, 221] on li "134953 - AU Concept Engineer" at bounding box center [541, 221] width 179 height 13
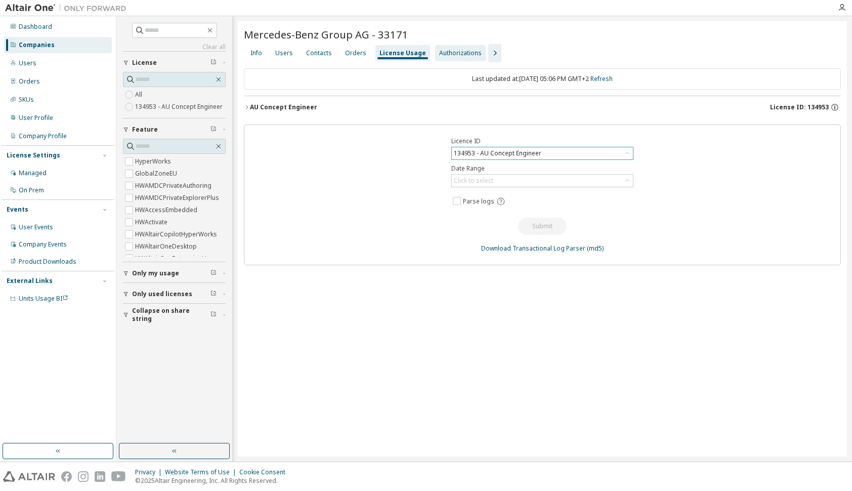
click at [454, 54] on div "Authorizations" at bounding box center [460, 53] width 43 height 8
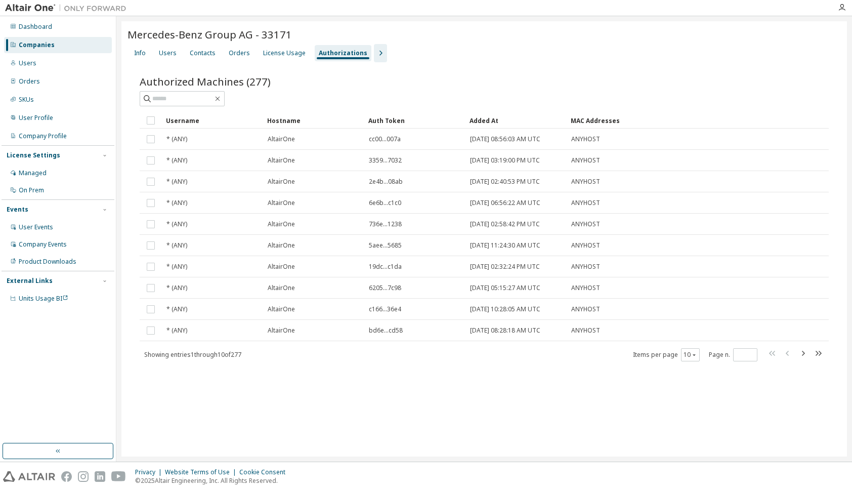
click at [375, 52] on icon "button" at bounding box center [381, 53] width 12 height 12
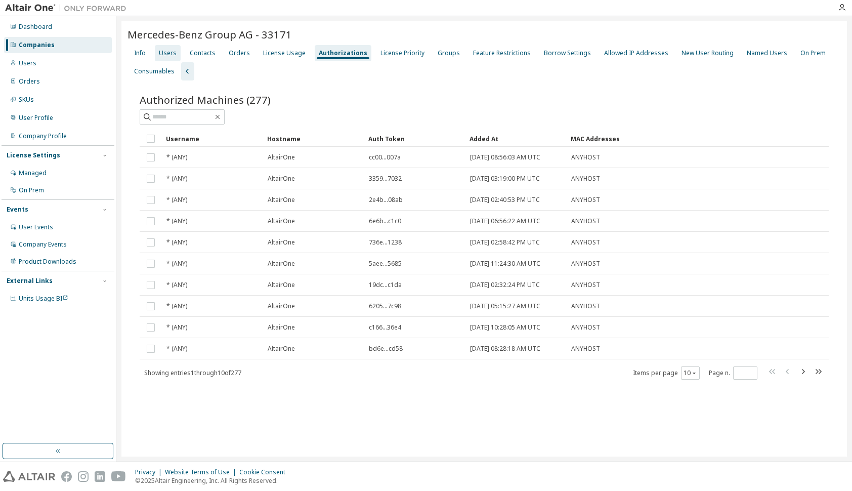
click at [161, 52] on div "Users" at bounding box center [168, 53] width 18 height 8
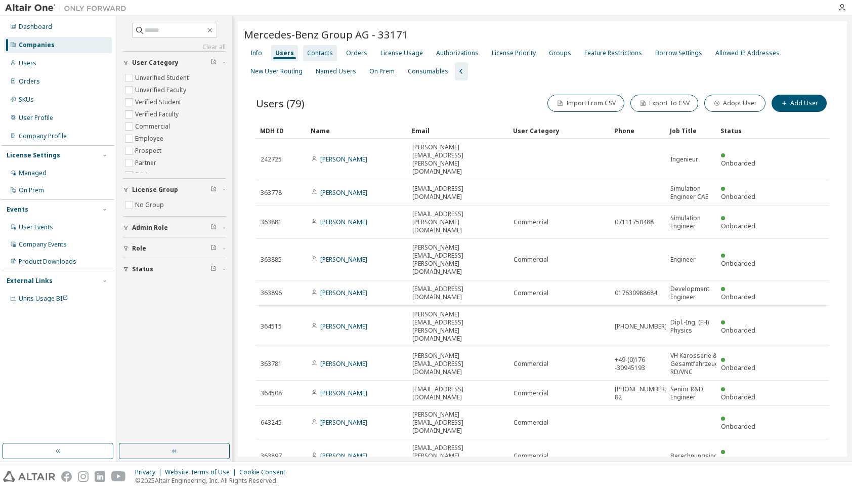
click at [326, 55] on div "Contacts" at bounding box center [320, 53] width 26 height 8
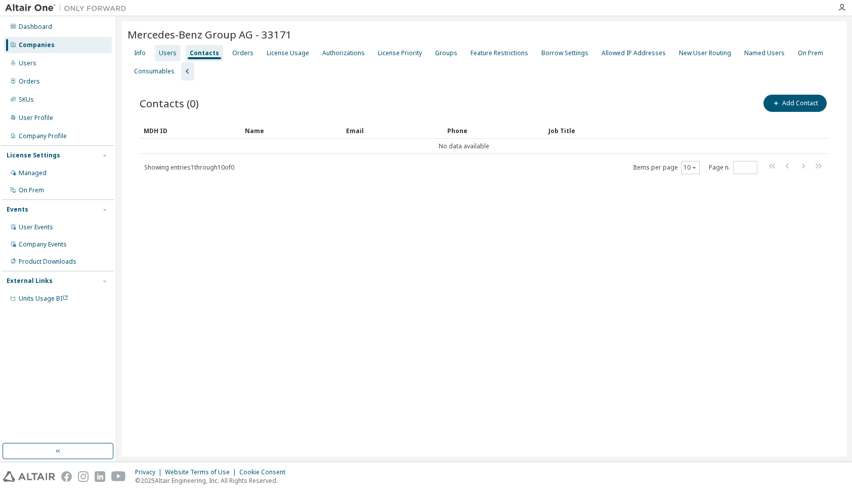
click at [164, 52] on div "Users" at bounding box center [168, 53] width 18 height 8
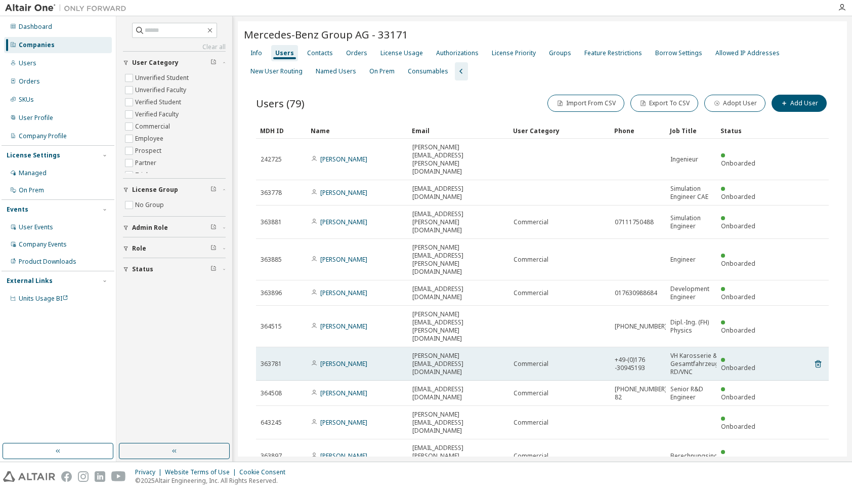
scroll to position [19, 0]
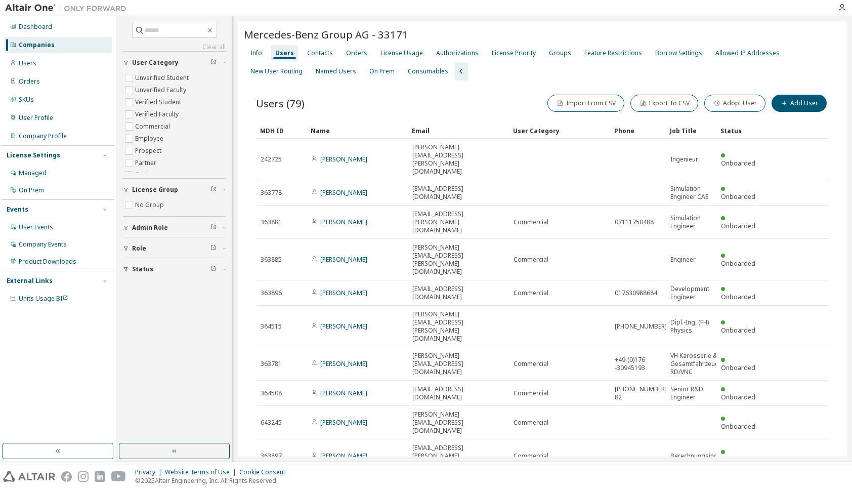
click at [691, 483] on icon "button" at bounding box center [694, 486] width 6 height 6
click at [696, 449] on div "100" at bounding box center [717, 448] width 81 height 12
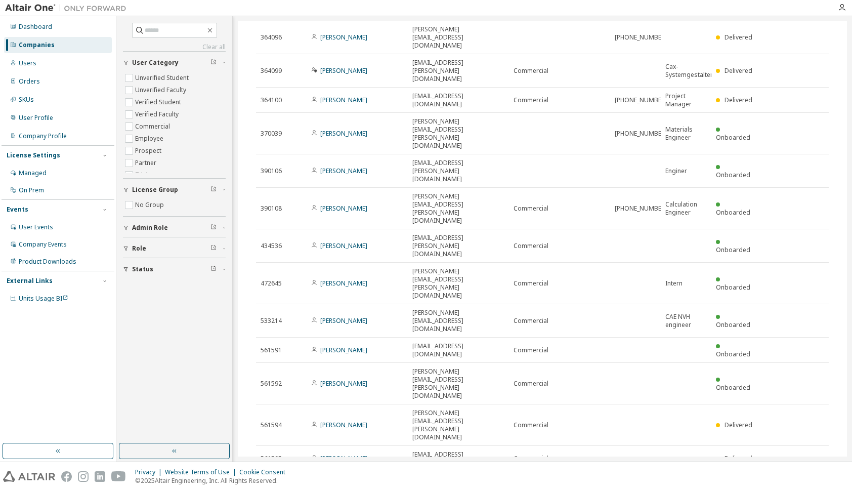
scroll to position [1723, 0]
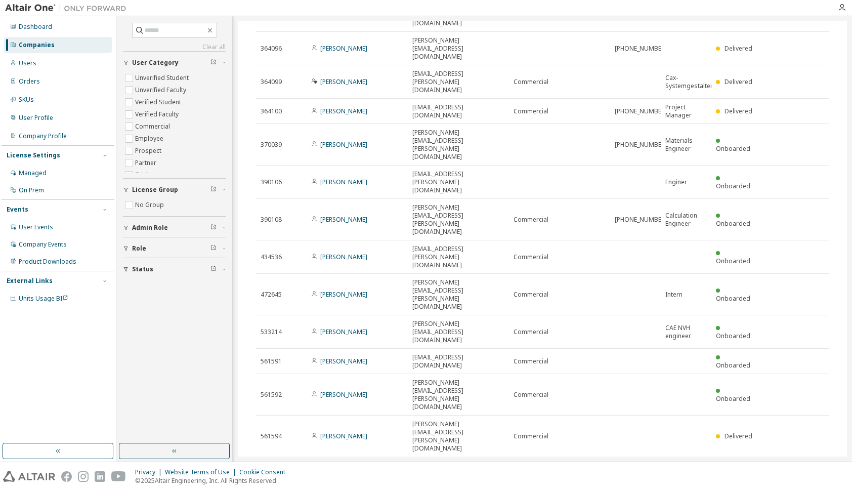
drag, startPoint x: 403, startPoint y: 314, endPoint x: 476, endPoint y: 320, distance: 73.1
copy tr "Jahnavi Kapileswarapu jahnavi.kapileswarapu"
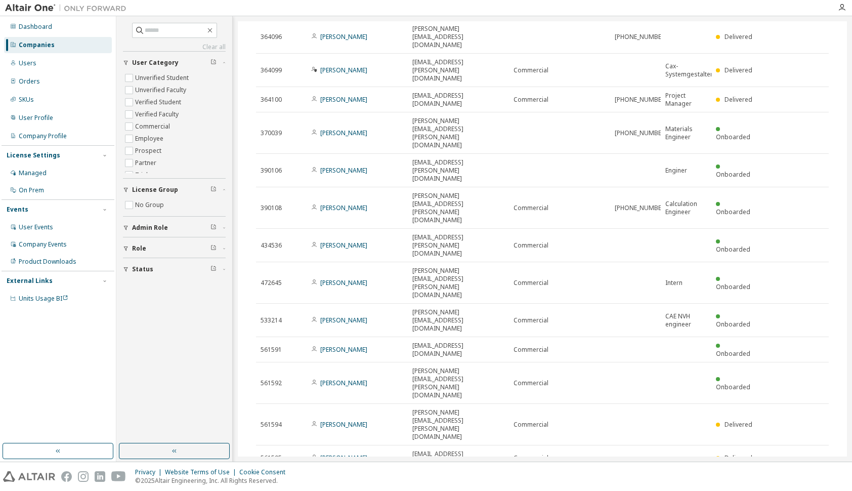
scroll to position [1734, 0]
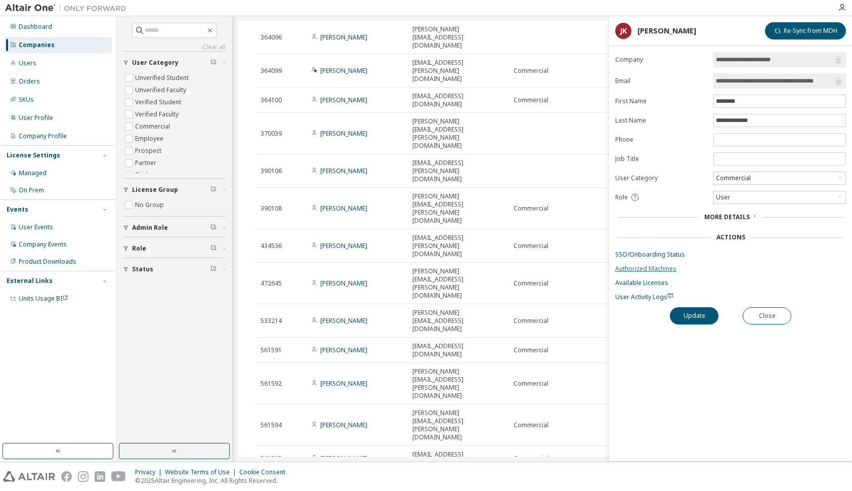
click at [665, 265] on link "Authorized Machines" at bounding box center [730, 269] width 231 height 8
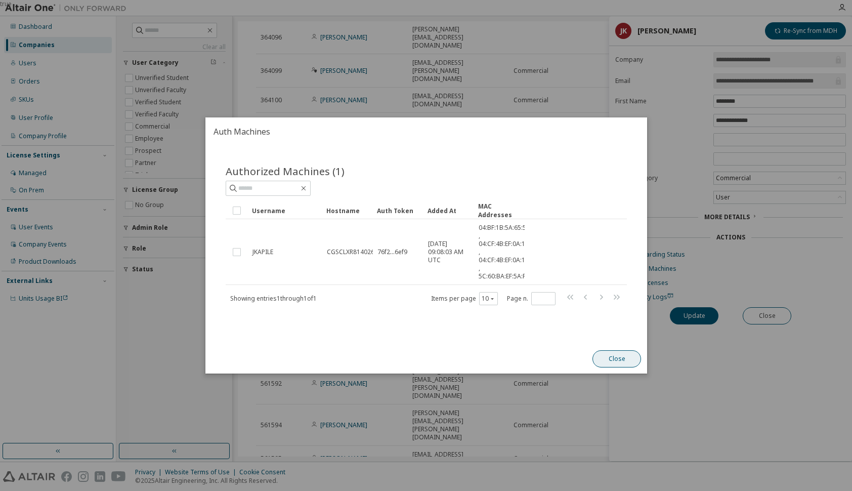
click at [626, 361] on button "Close" at bounding box center [617, 358] width 49 height 17
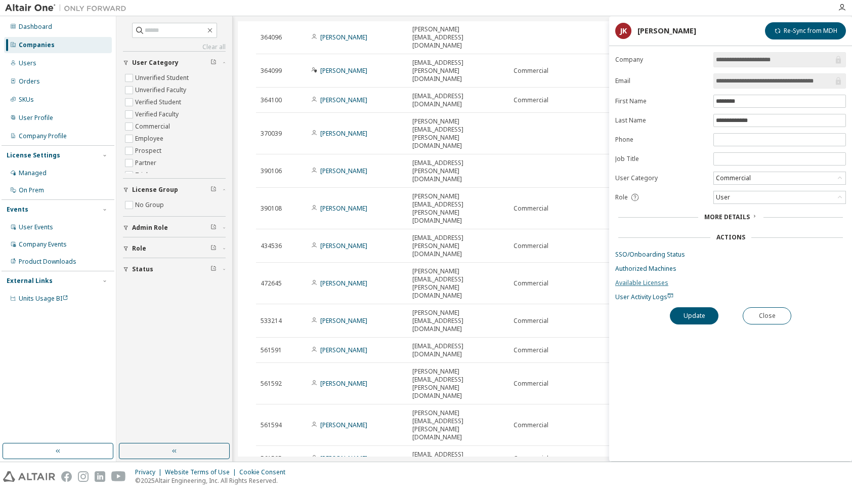
click at [640, 279] on link "Available Licenses" at bounding box center [730, 283] width 231 height 8
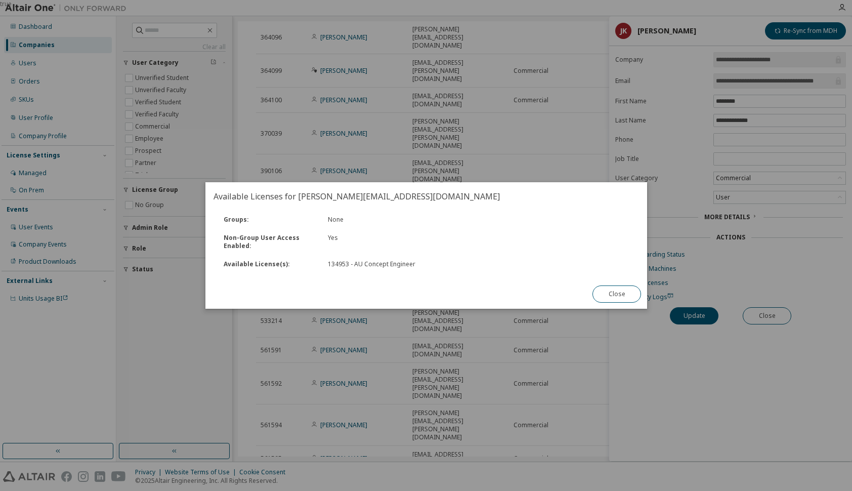
click at [617, 301] on button "Close" at bounding box center [617, 293] width 49 height 17
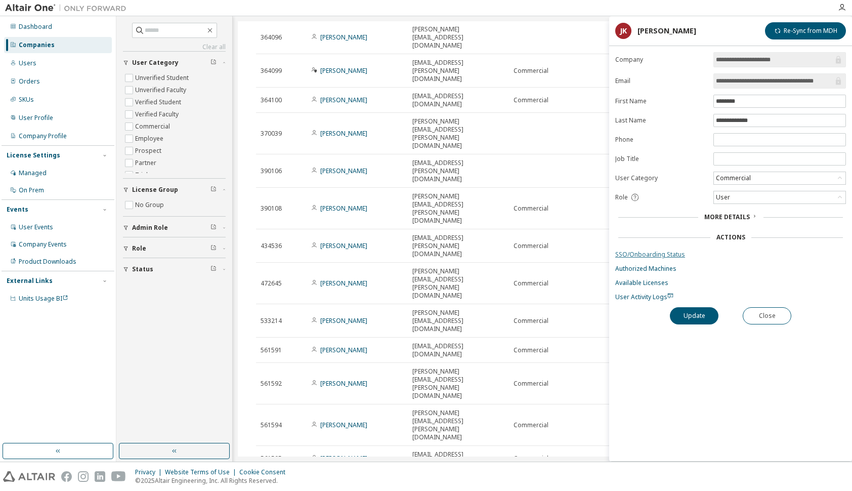
click at [645, 251] on link "SSO/Onboarding Status" at bounding box center [730, 255] width 231 height 8
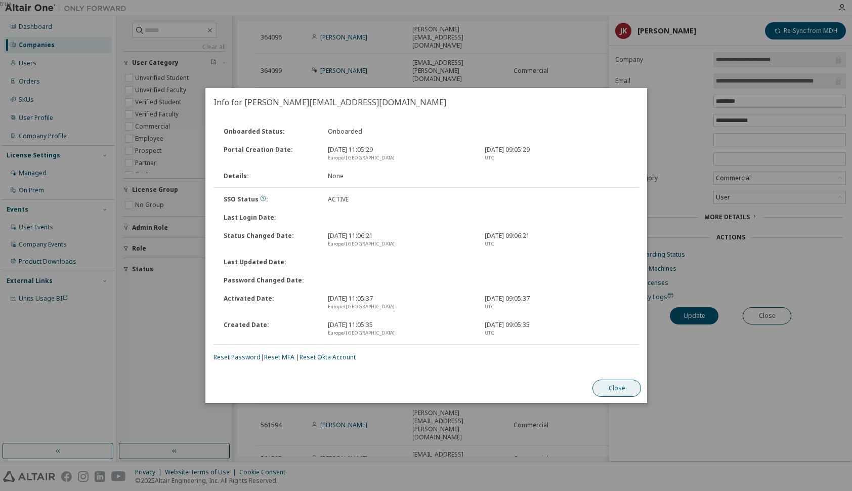
click at [621, 388] on button "Close" at bounding box center [617, 388] width 49 height 17
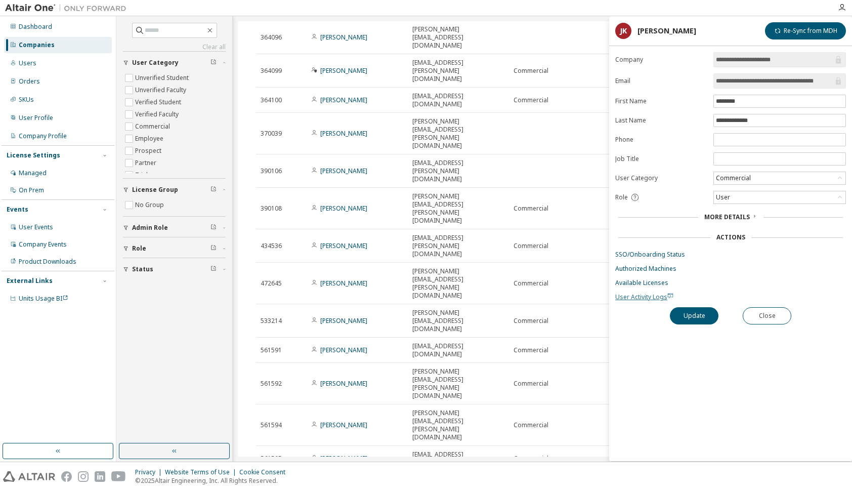
click at [645, 293] on span "User Activity Logs" at bounding box center [644, 297] width 58 height 9
click at [632, 293] on span "User Activity Logs" at bounding box center [644, 297] width 58 height 9
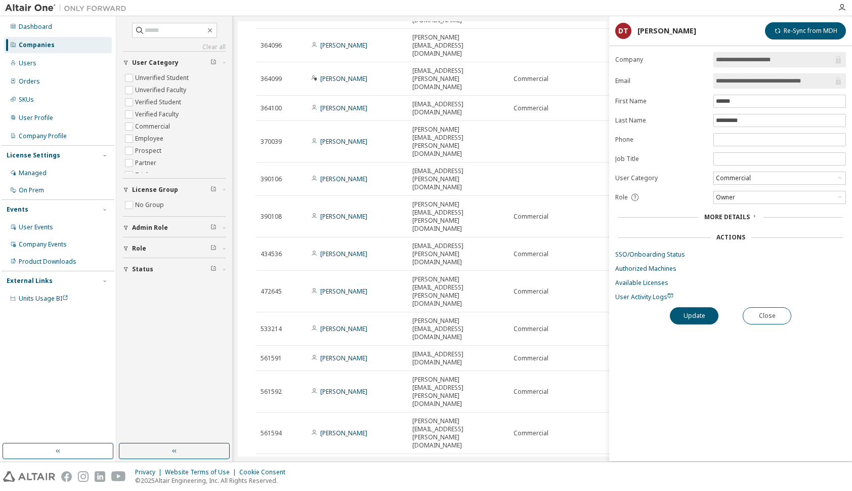
scroll to position [1727, 0]
click at [645, 265] on link "Authorized Machines" at bounding box center [730, 269] width 231 height 8
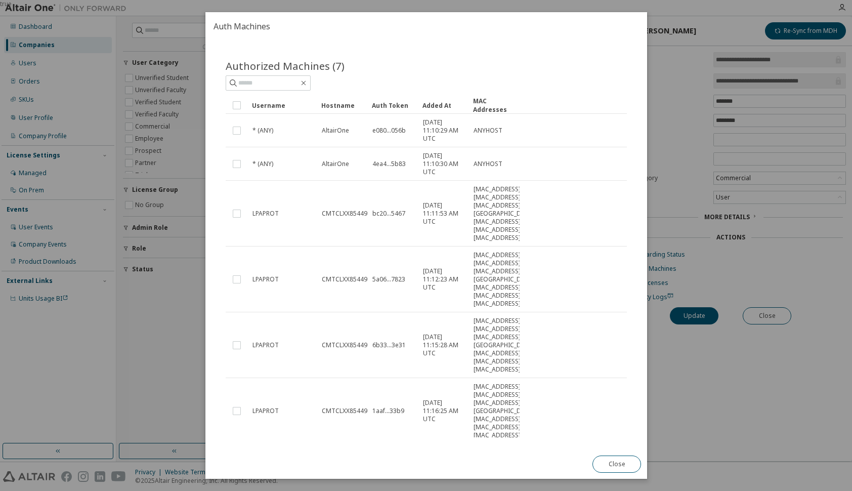
click at [618, 460] on button "Close" at bounding box center [617, 464] width 49 height 17
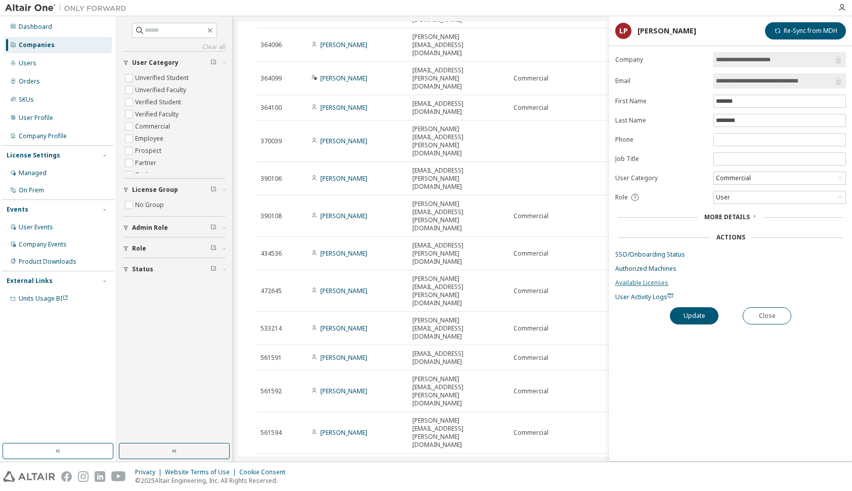
click at [657, 279] on link "Available Licenses" at bounding box center [730, 283] width 231 height 8
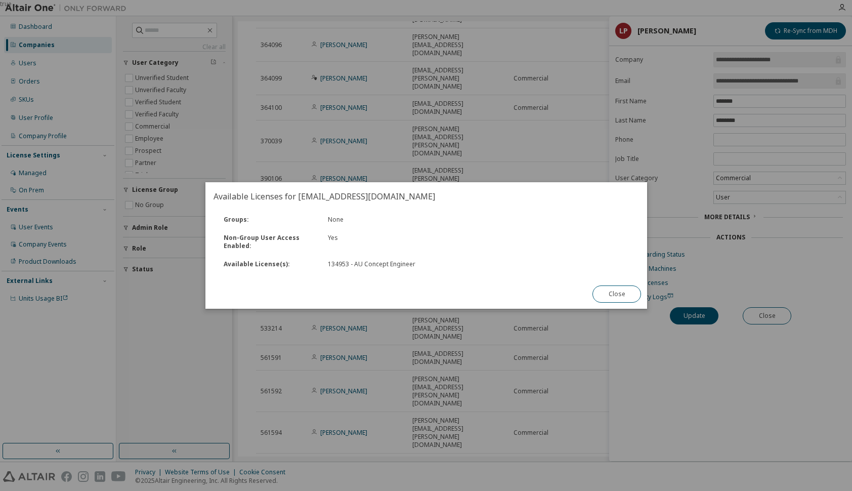
drag, startPoint x: 613, startPoint y: 294, endPoint x: 644, endPoint y: 293, distance: 30.4
click at [616, 294] on button "Close" at bounding box center [617, 293] width 49 height 17
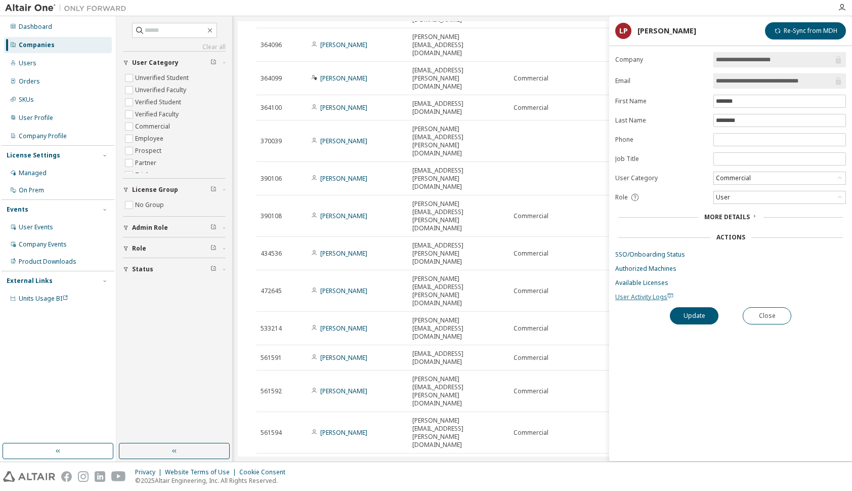
click at [650, 293] on span "User Activity Logs" at bounding box center [644, 297] width 58 height 9
click at [752, 213] on icon at bounding box center [755, 216] width 6 height 6
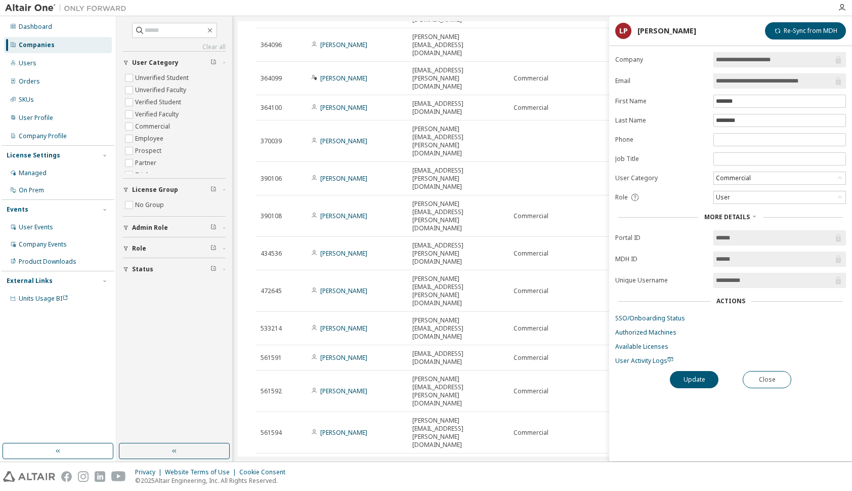
scroll to position [98, 0]
click at [763, 371] on button "Close" at bounding box center [767, 379] width 49 height 17
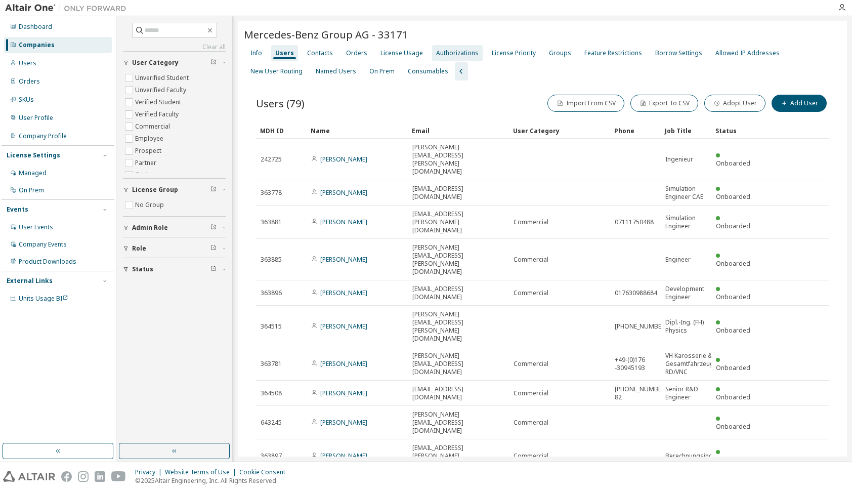
click at [449, 53] on div "Authorizations" at bounding box center [457, 53] width 43 height 8
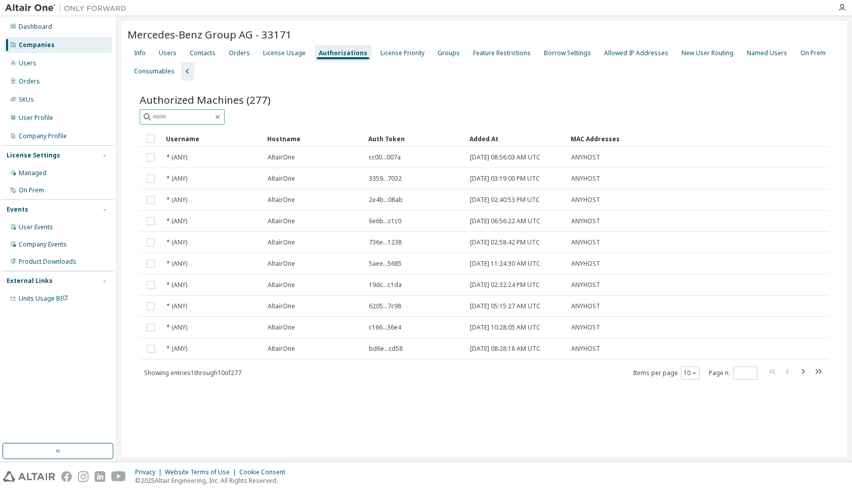
click at [187, 118] on input "text" at bounding box center [182, 117] width 61 height 10
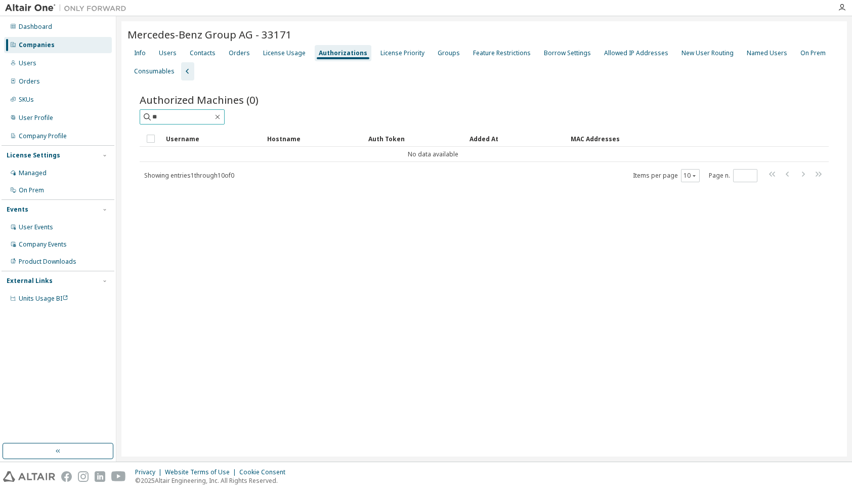
type input "*"
type input "****"
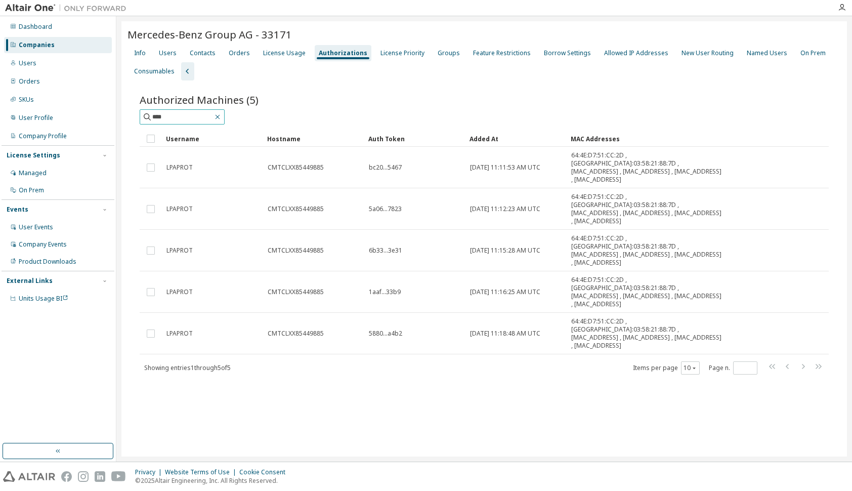
click at [220, 116] on icon "button" at bounding box center [218, 117] width 5 height 5
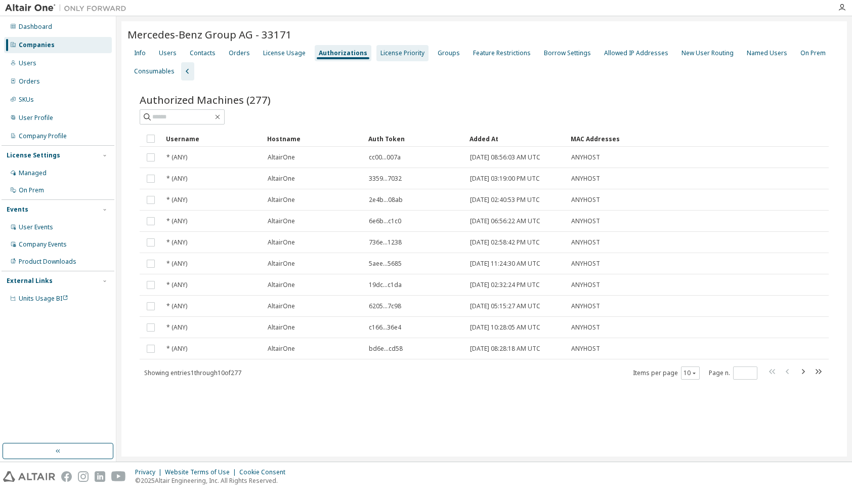
click at [392, 55] on div "License Priority" at bounding box center [403, 53] width 44 height 8
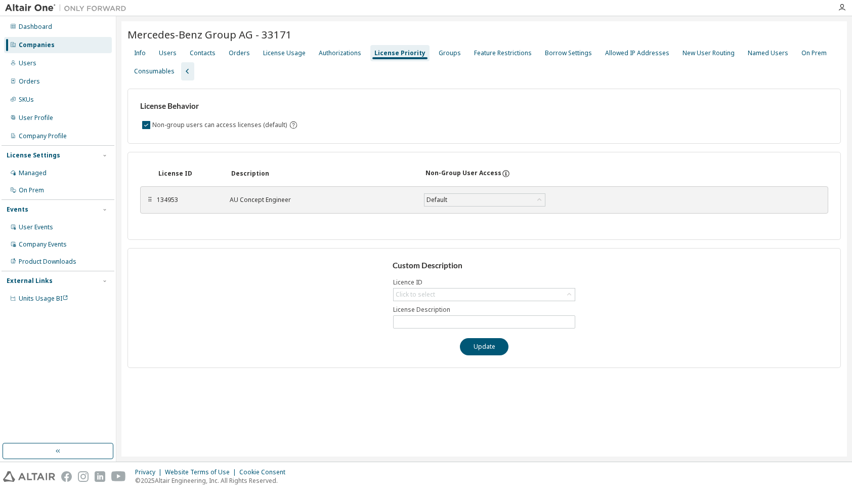
click at [164, 199] on div "134953" at bounding box center [187, 200] width 61 height 8
click at [261, 197] on div "AU Concept Engineer" at bounding box center [321, 200] width 182 height 8
click at [442, 53] on div "Groups" at bounding box center [450, 53] width 22 height 8
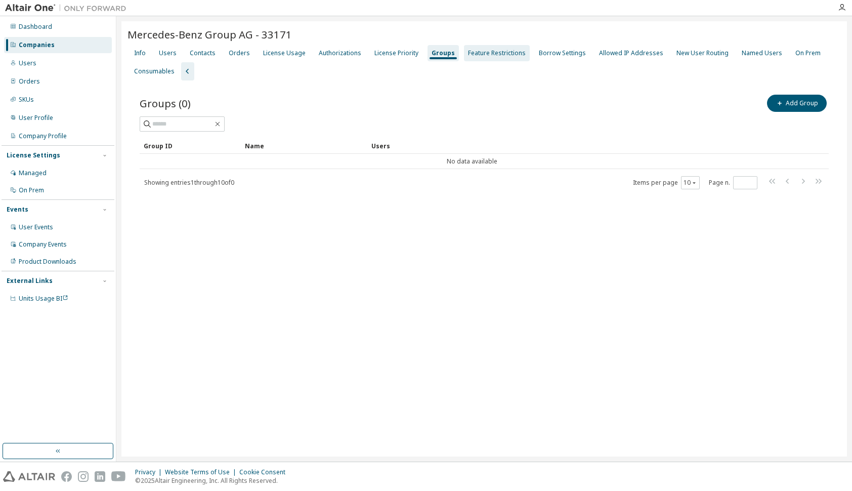
click at [479, 54] on div "Feature Restrictions" at bounding box center [497, 53] width 58 height 8
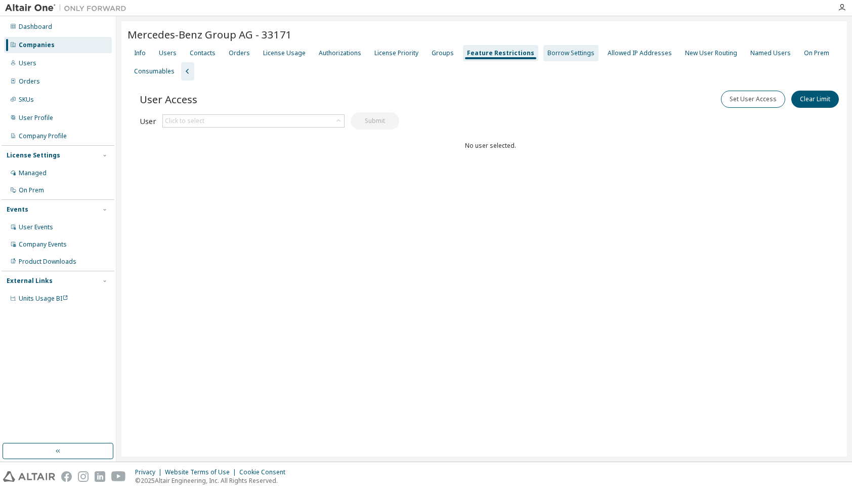
click at [548, 54] on div "Borrow Settings" at bounding box center [571, 53] width 47 height 8
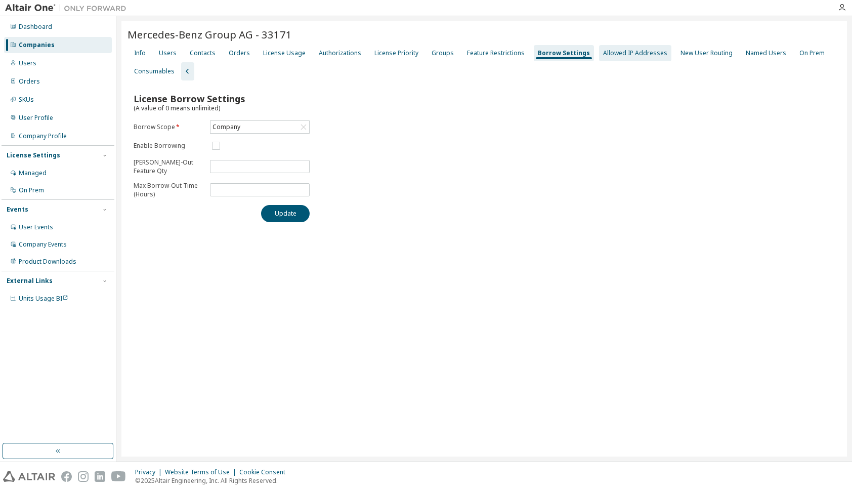
click at [611, 53] on div "Allowed IP Addresses" at bounding box center [635, 53] width 64 height 8
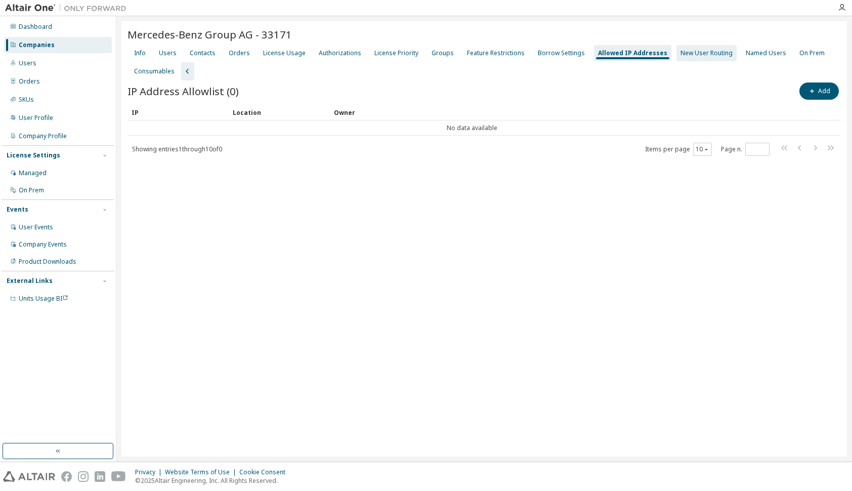
click at [688, 55] on div "New User Routing" at bounding box center [707, 53] width 52 height 8
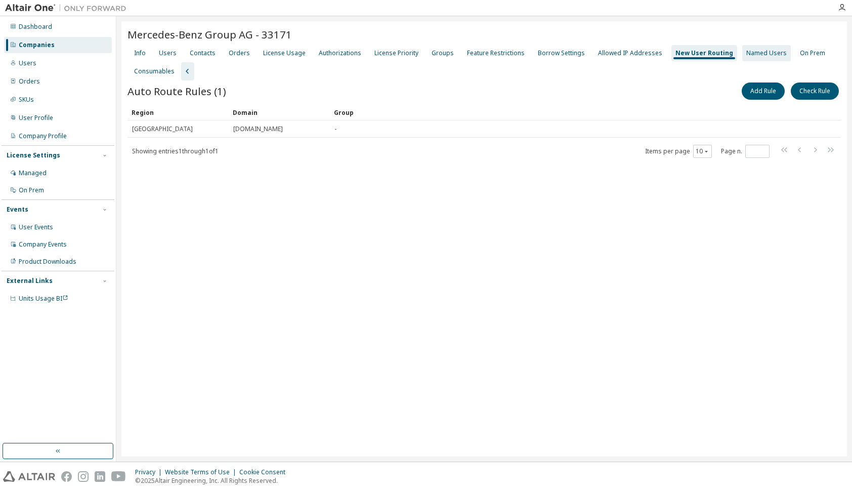
click at [747, 54] on div "Named Users" at bounding box center [767, 53] width 40 height 8
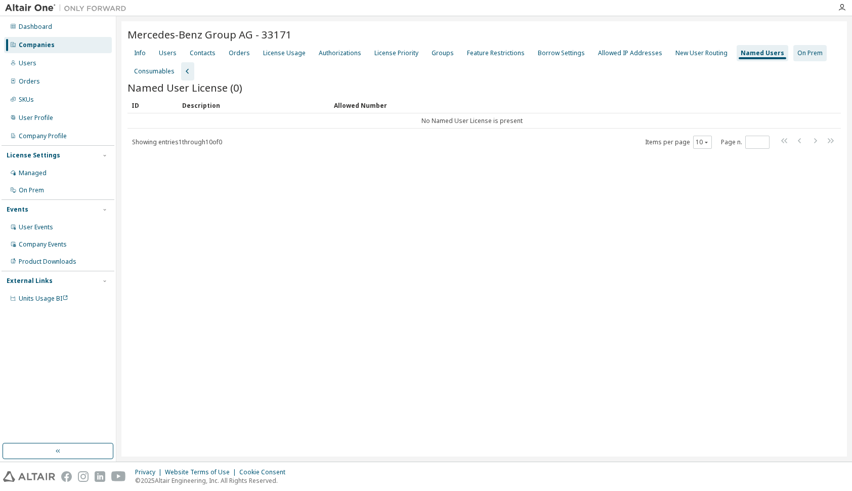
click at [798, 54] on div "On Prem" at bounding box center [810, 53] width 25 height 8
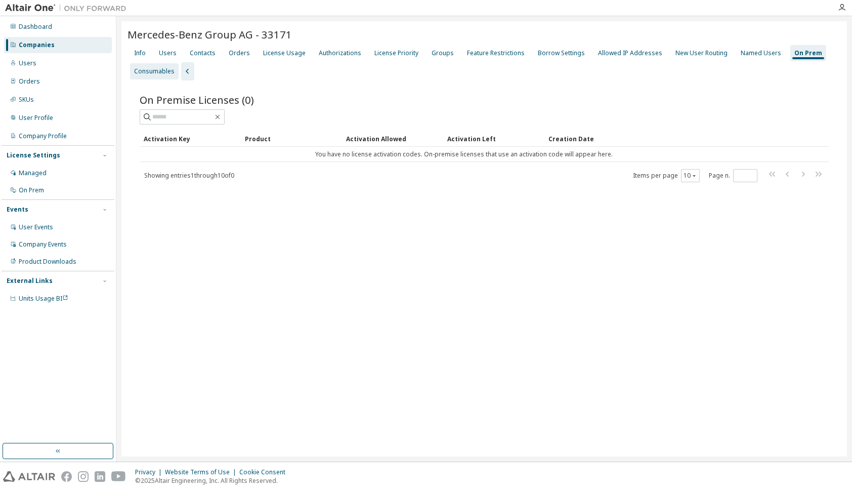
click at [150, 70] on div "Consumables" at bounding box center [154, 71] width 40 height 8
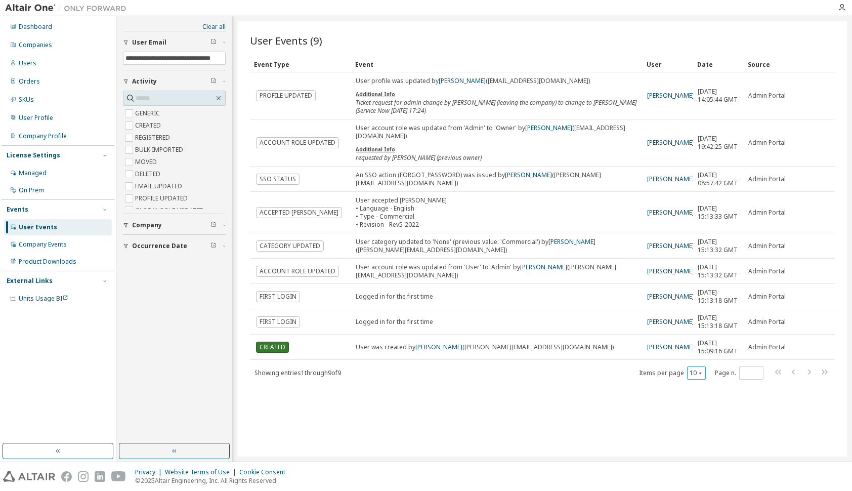
click at [701, 376] on icon "button" at bounding box center [700, 373] width 6 height 6
click at [704, 474] on div "100" at bounding box center [728, 476] width 81 height 12
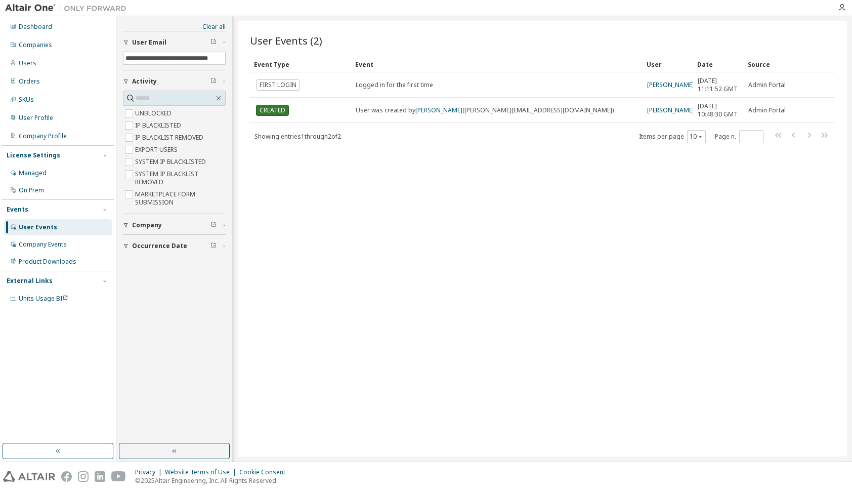
scroll to position [441, 0]
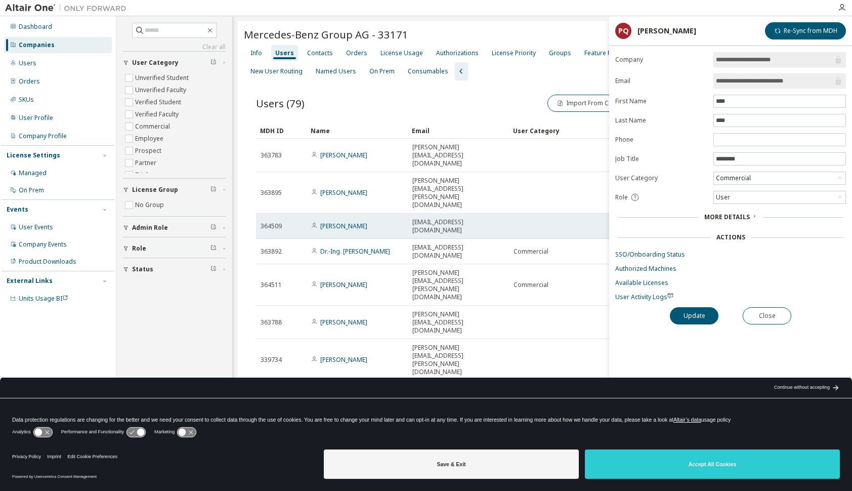
scroll to position [64, 0]
